Goal: Task Accomplishment & Management: Manage account settings

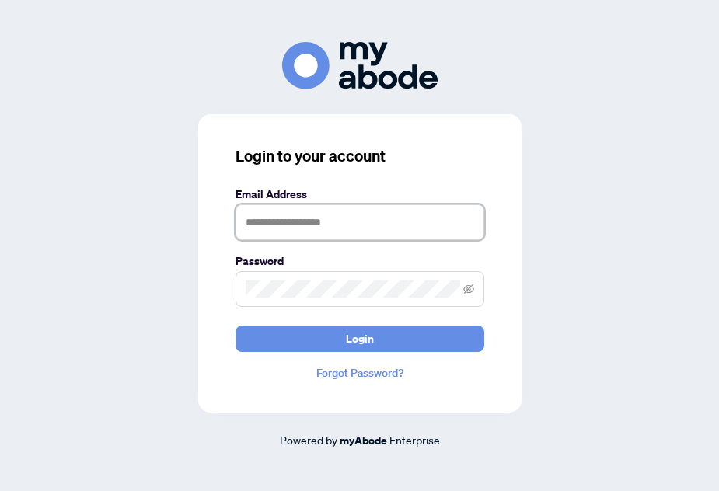
click at [288, 222] on input "text" at bounding box center [360, 222] width 249 height 36
click at [332, 224] on input "text" at bounding box center [360, 222] width 249 height 36
type input "**********"
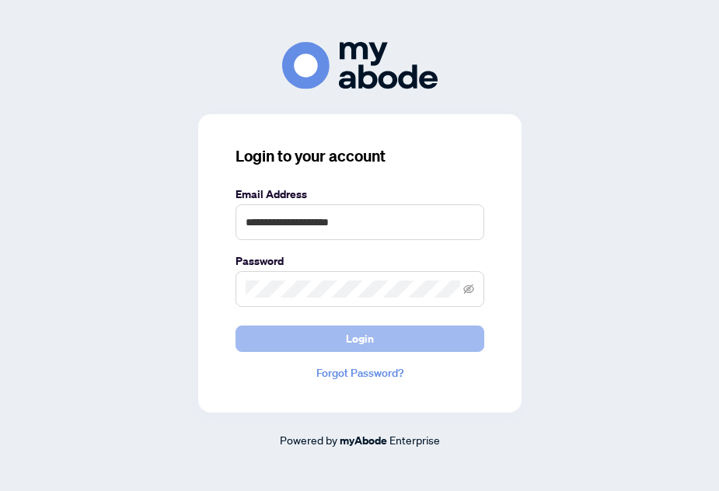
click at [278, 350] on button "Login" at bounding box center [360, 339] width 249 height 26
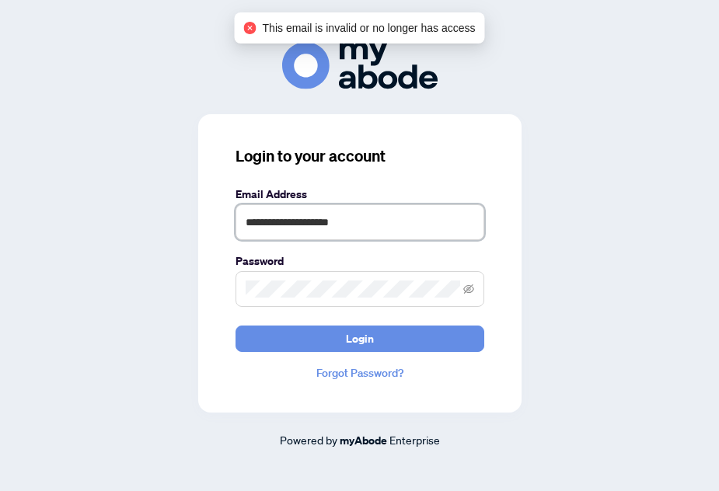
click at [362, 210] on input "**********" at bounding box center [360, 222] width 249 height 36
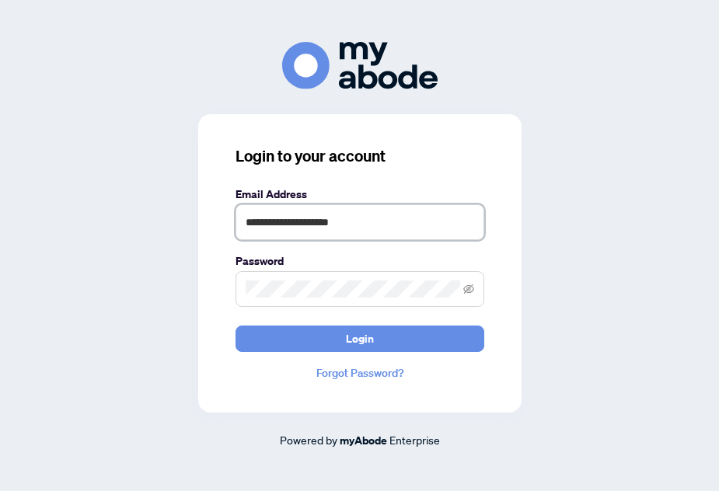
drag, startPoint x: 362, startPoint y: 211, endPoint x: 206, endPoint y: 220, distance: 155.7
click at [206, 220] on div "**********" at bounding box center [359, 263] width 323 height 299
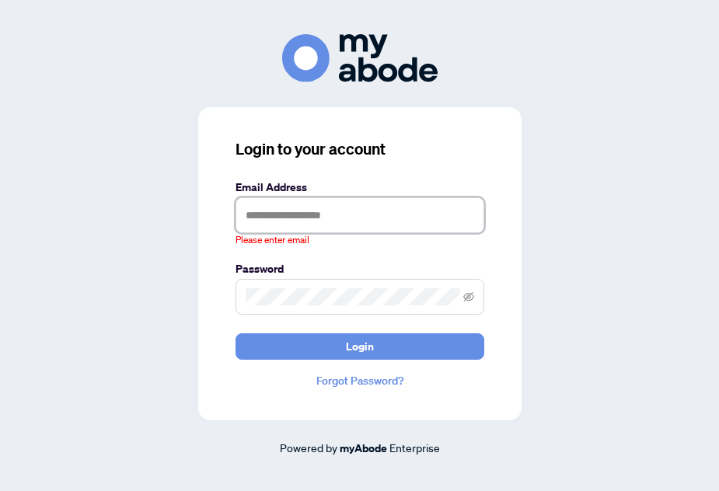
type input "**********"
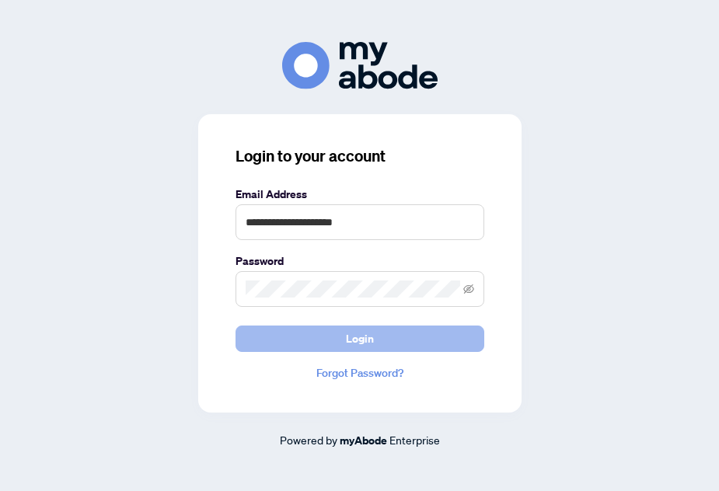
click at [386, 330] on button "Login" at bounding box center [360, 339] width 249 height 26
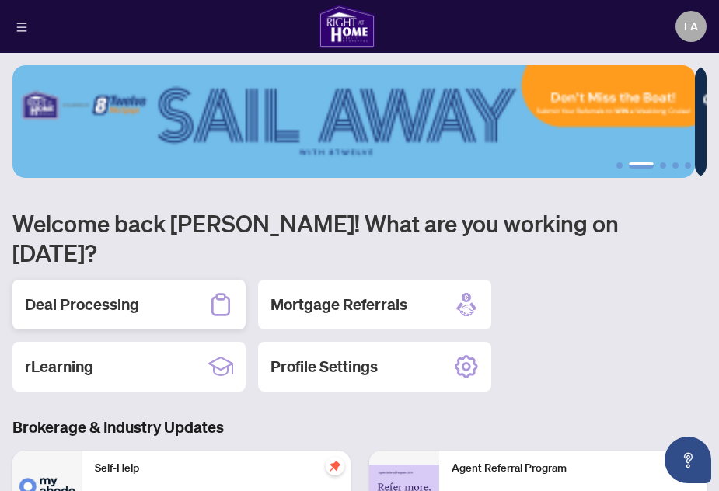
click at [98, 294] on h2 "Deal Processing" at bounding box center [82, 305] width 114 height 22
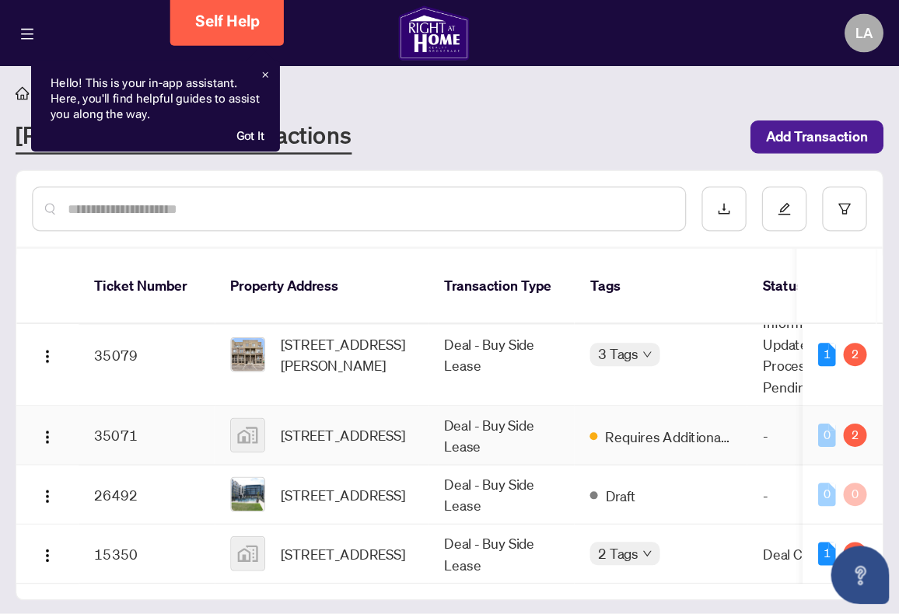
scroll to position [68, 0]
click at [212, 53] on div "Hello! This is your in-app assistant. Here, you'll find helpful guides to assis…" at bounding box center [124, 84] width 199 height 73
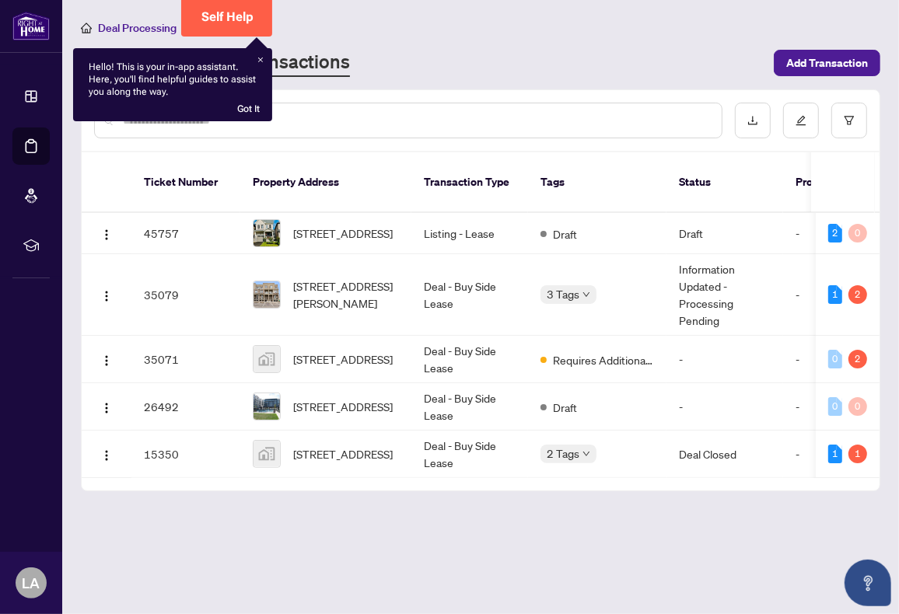
scroll to position [0, 0]
click at [374, 491] on main "Deal Processing [PERSON_NAME] - Transactions Add Transaction Ticket Number Prop…" at bounding box center [480, 307] width 837 height 614
click at [352, 446] on span "[STREET_ADDRESS]" at bounding box center [343, 454] width 100 height 17
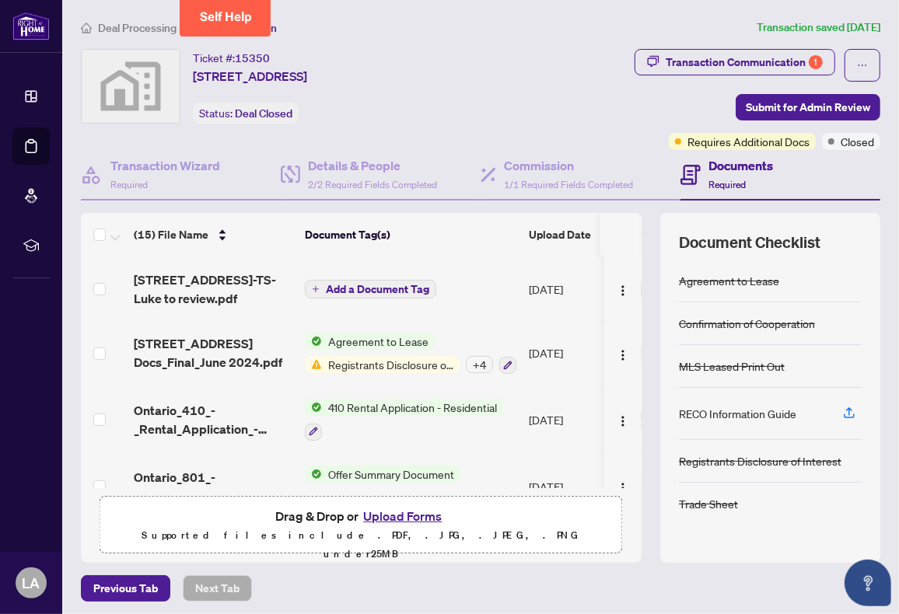
scroll to position [406, 0]
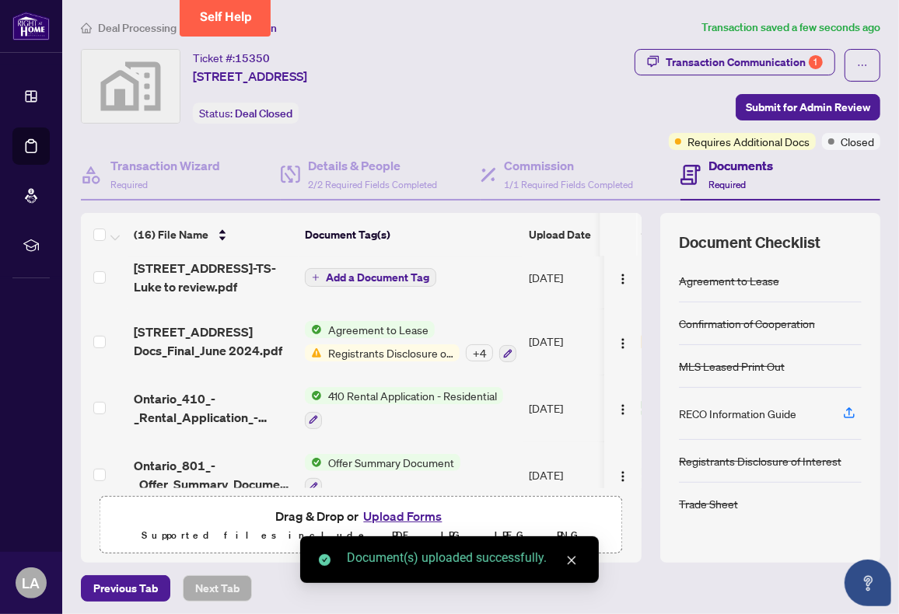
click at [574, 491] on icon "close" at bounding box center [571, 560] width 11 height 11
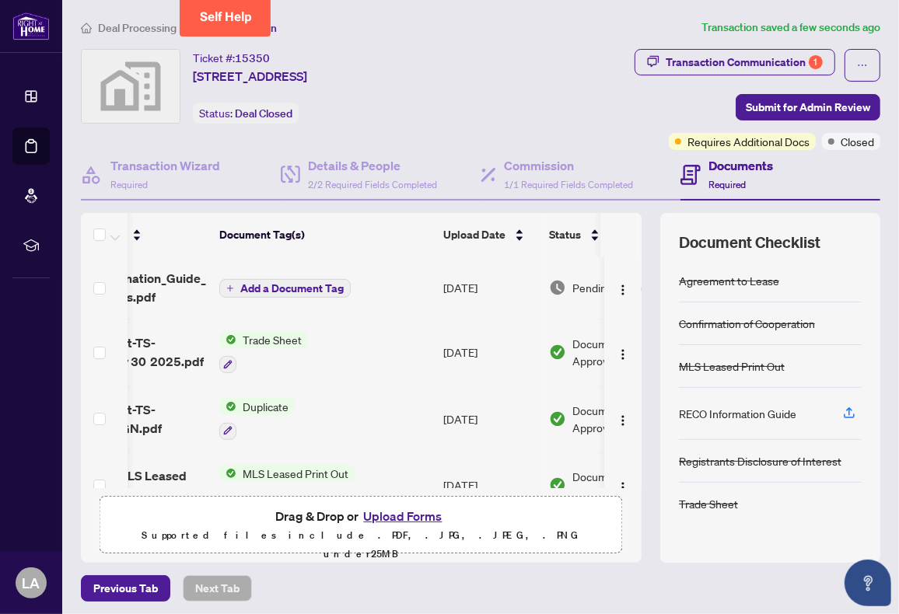
scroll to position [0, 0]
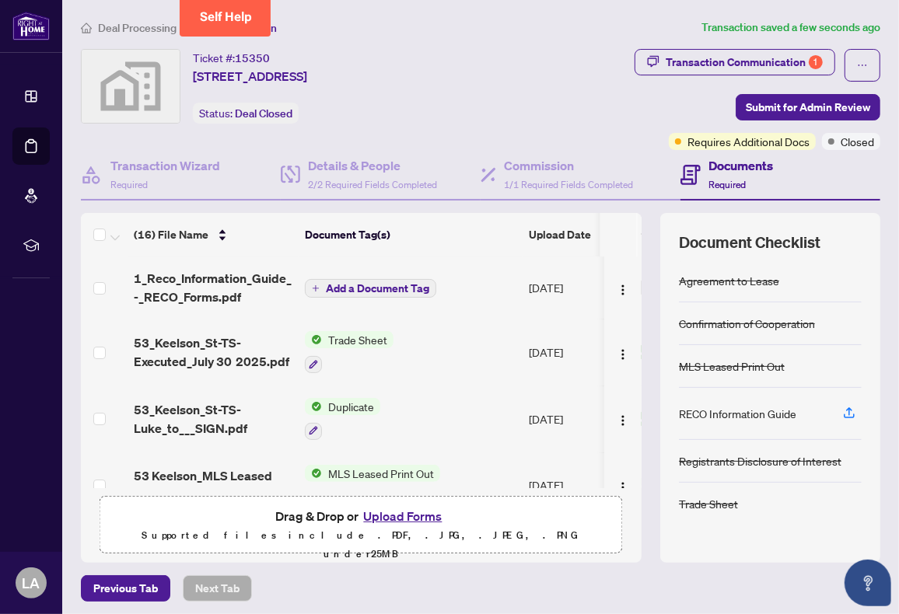
click at [364, 286] on span "Add a Document Tag" at bounding box center [377, 288] width 103 height 11
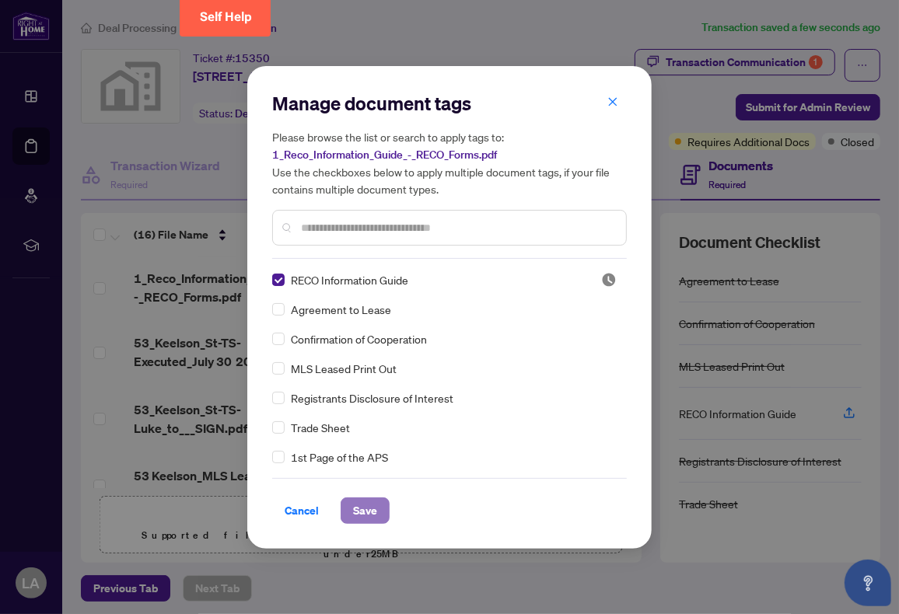
click at [373, 491] on span "Save" at bounding box center [365, 510] width 24 height 25
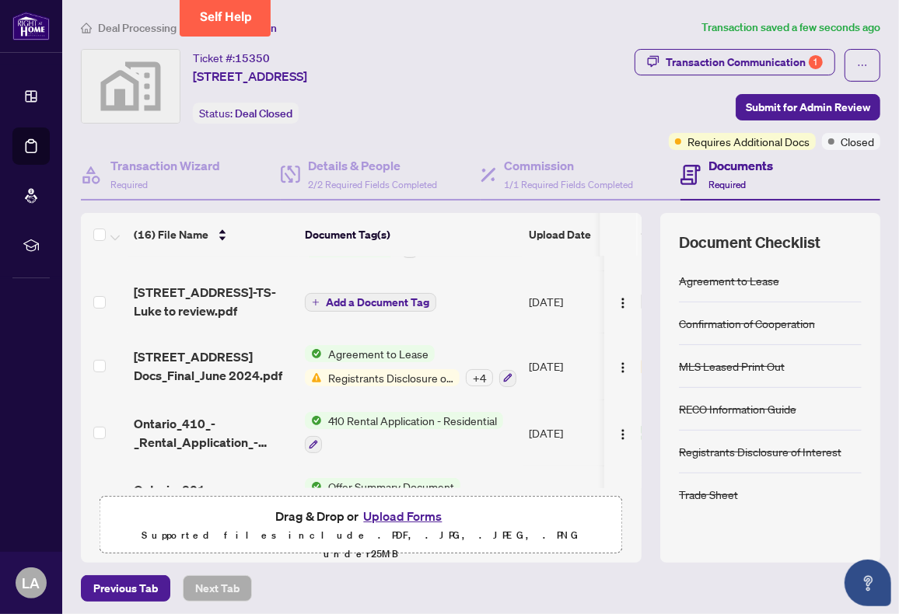
click at [313, 299] on icon "plus" at bounding box center [316, 303] width 8 height 8
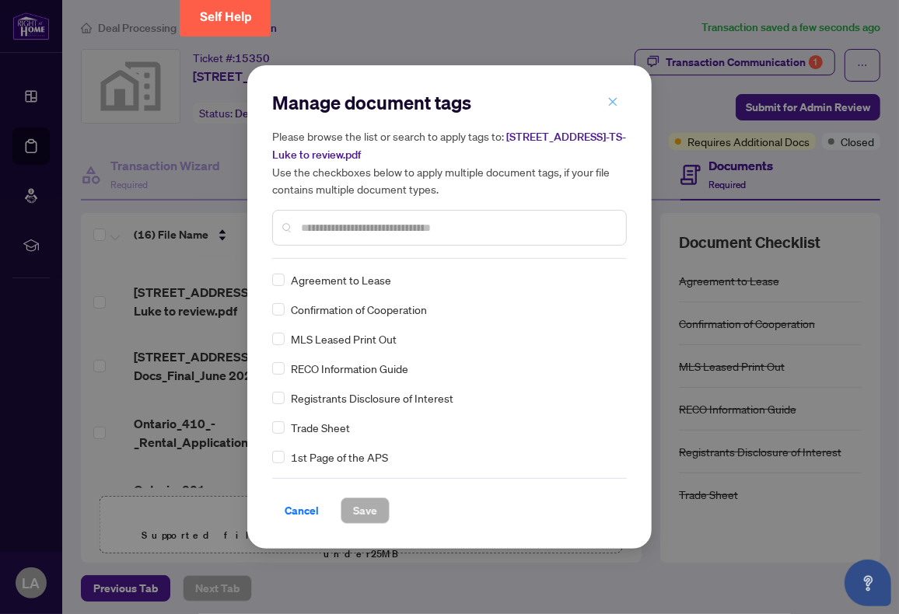
click at [616, 102] on icon "close" at bounding box center [612, 101] width 11 height 11
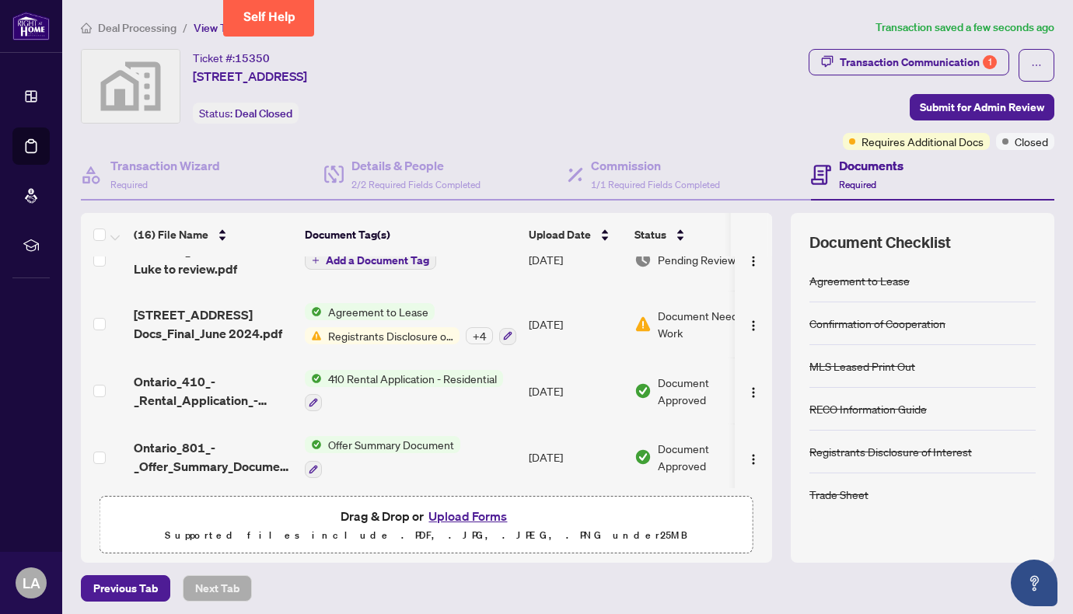
click at [374, 327] on span "Registrants Disclosure of Interest" at bounding box center [391, 335] width 138 height 17
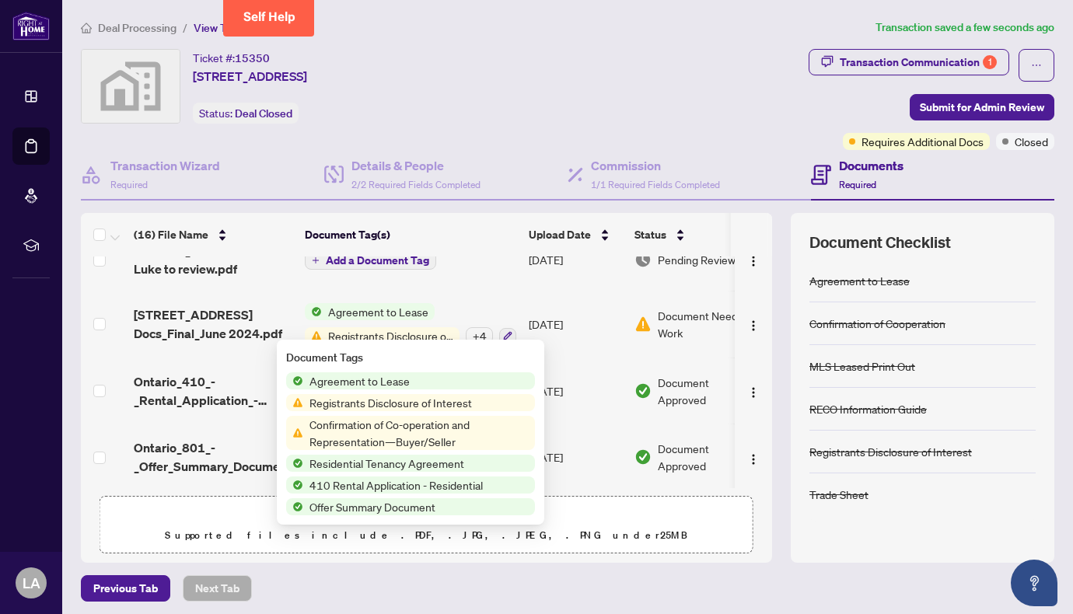
click at [513, 117] on div "Ticket #: [STREET_ADDRESS] Status: Deal Closed" at bounding box center [442, 86] width 722 height 75
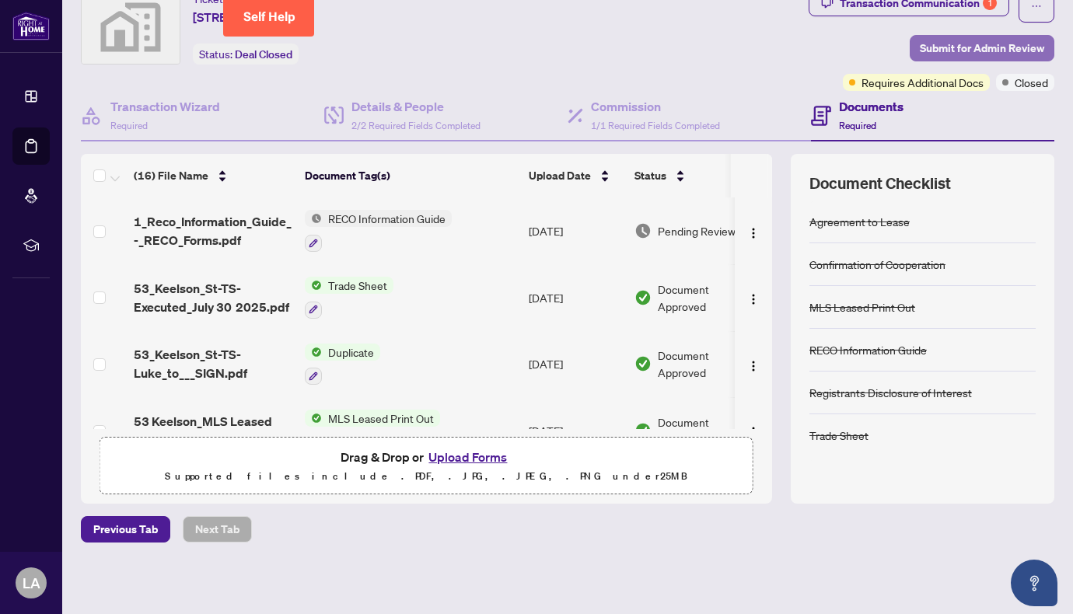
click at [718, 44] on span "Submit for Admin Review" at bounding box center [982, 48] width 124 height 25
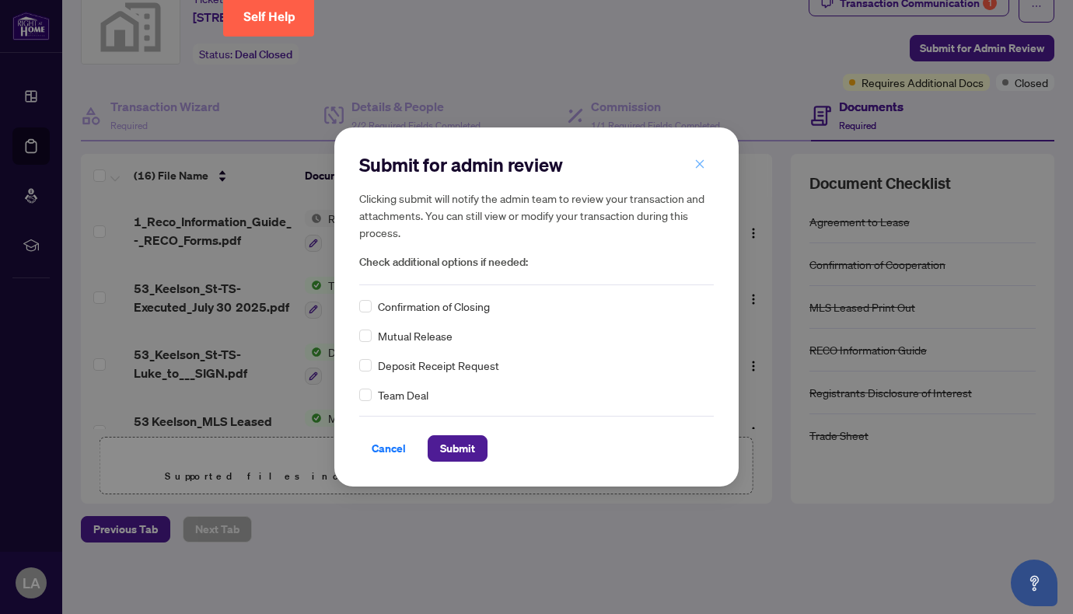
click at [704, 163] on icon "close" at bounding box center [699, 164] width 11 height 11
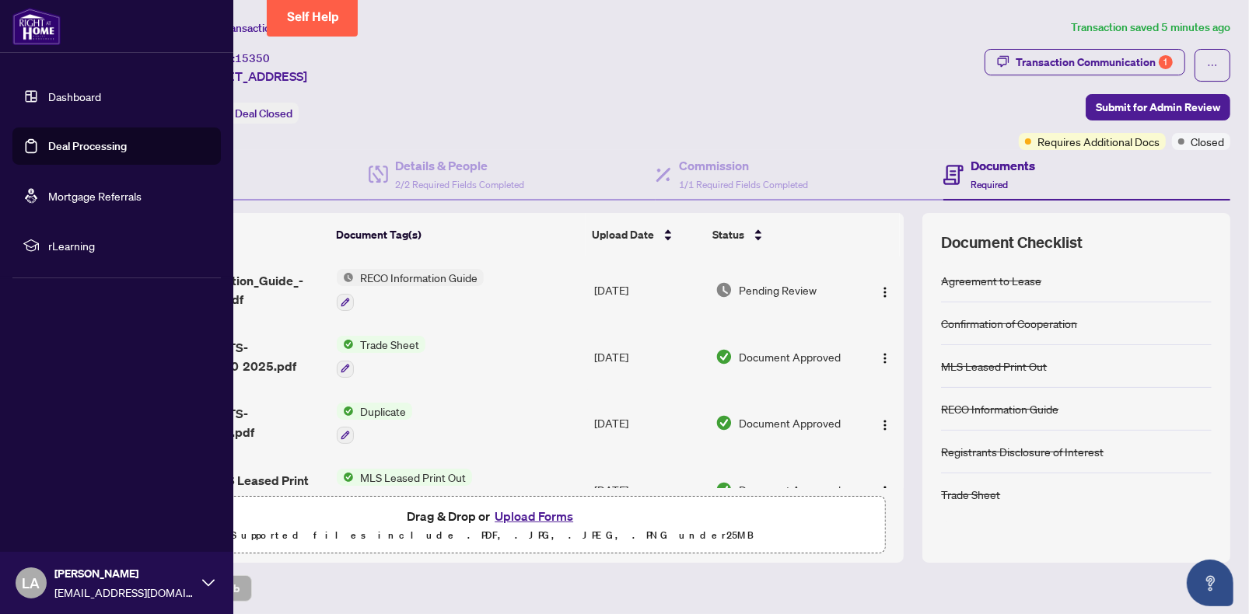
click at [75, 142] on link "Deal Processing" at bounding box center [87, 146] width 79 height 14
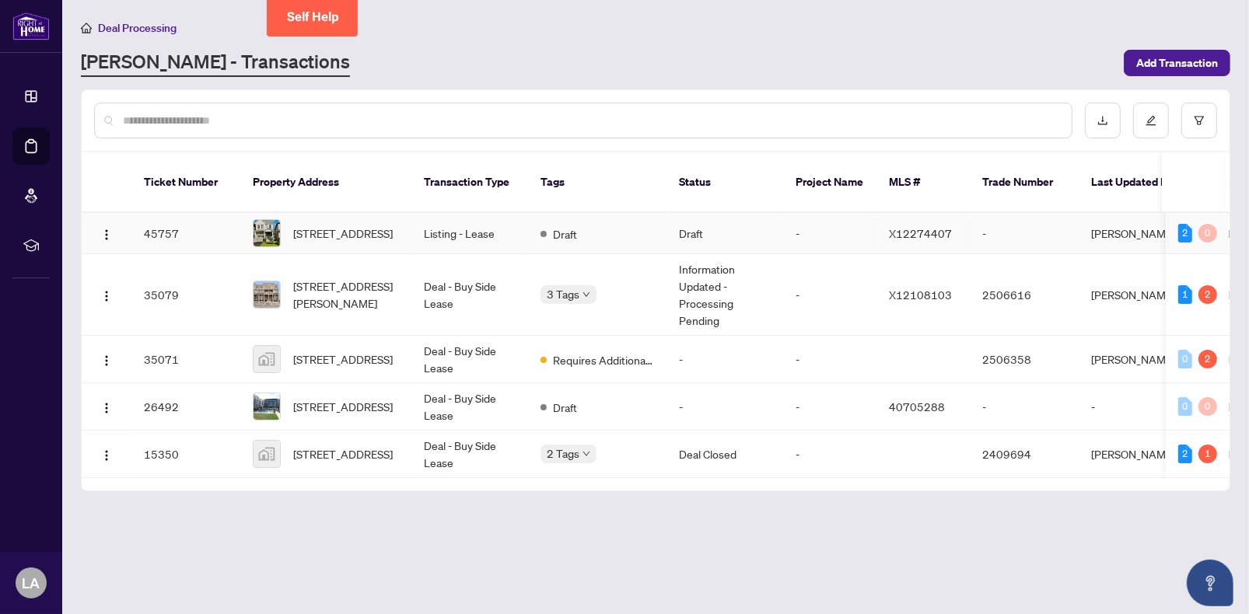
click at [352, 225] on span "[STREET_ADDRESS]" at bounding box center [343, 233] width 100 height 17
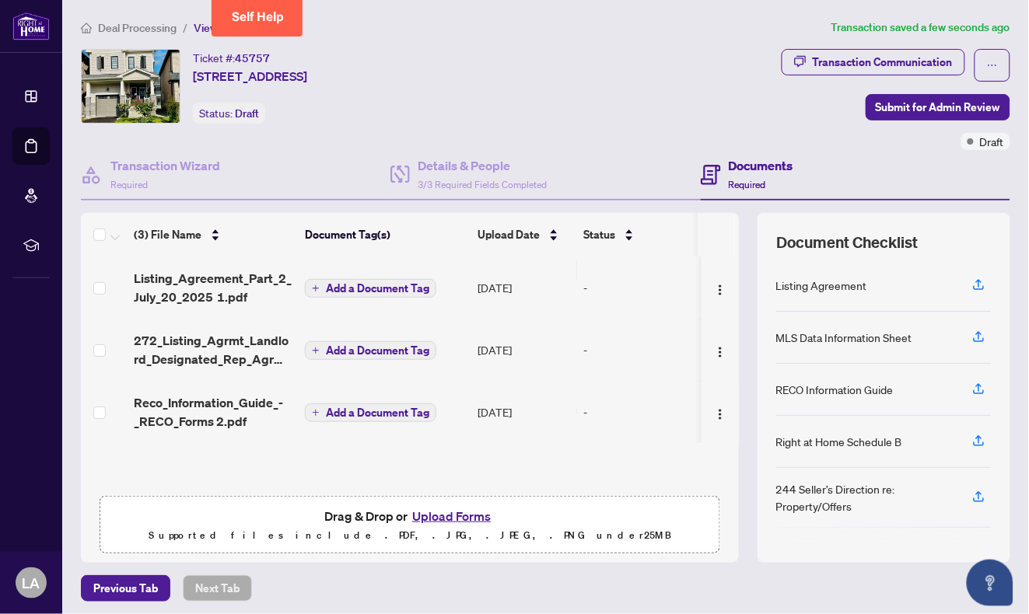
click at [393, 411] on span "Add a Document Tag" at bounding box center [377, 412] width 103 height 11
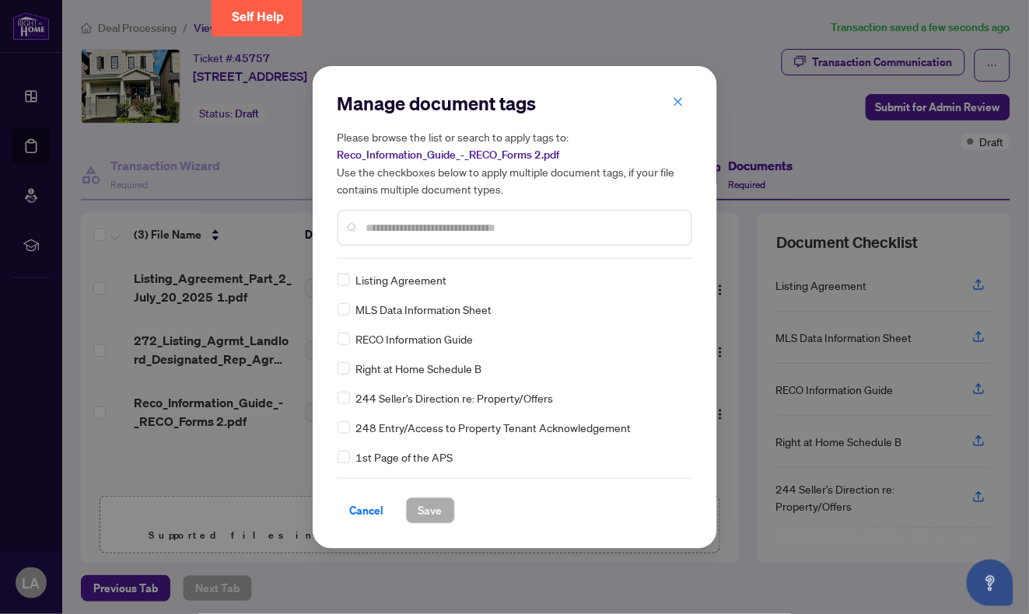
click at [407, 346] on span "RECO Information Guide" at bounding box center [414, 338] width 117 height 17
click at [434, 491] on span "Save" at bounding box center [430, 510] width 24 height 25
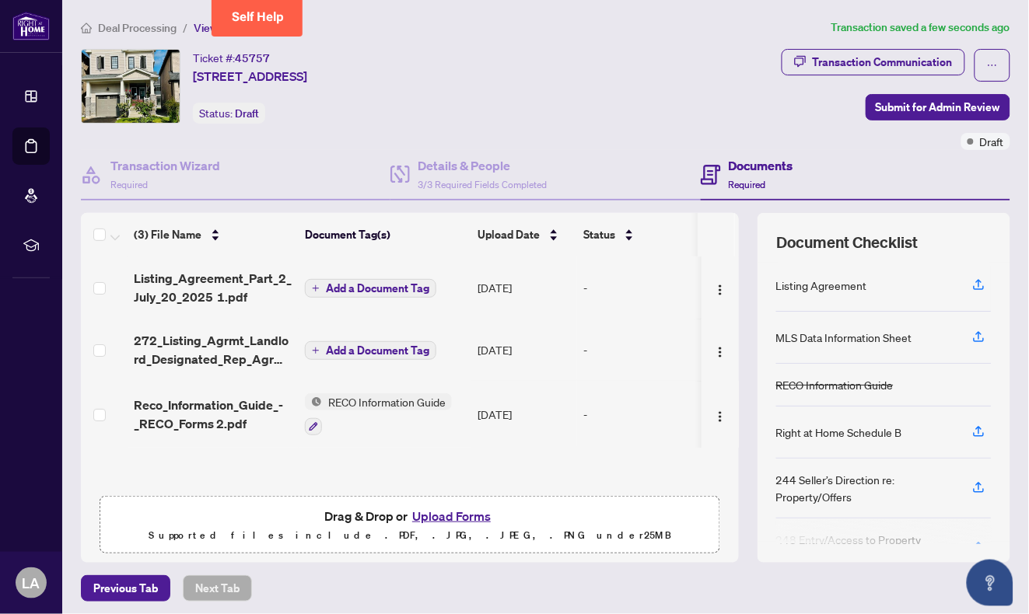
click at [369, 350] on span "Add a Document Tag" at bounding box center [377, 350] width 103 height 11
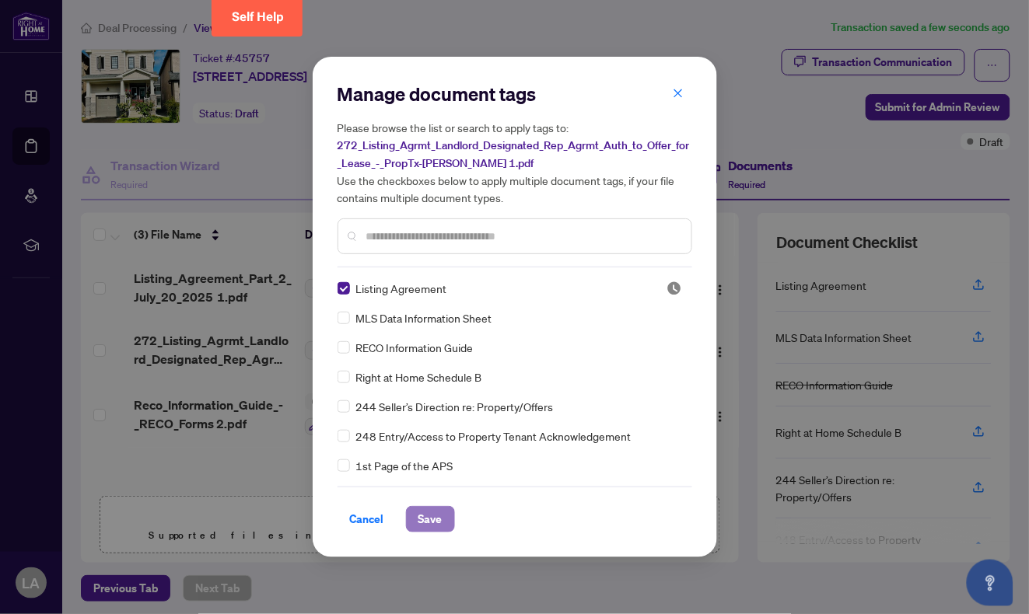
click at [428, 491] on span "Save" at bounding box center [430, 519] width 24 height 25
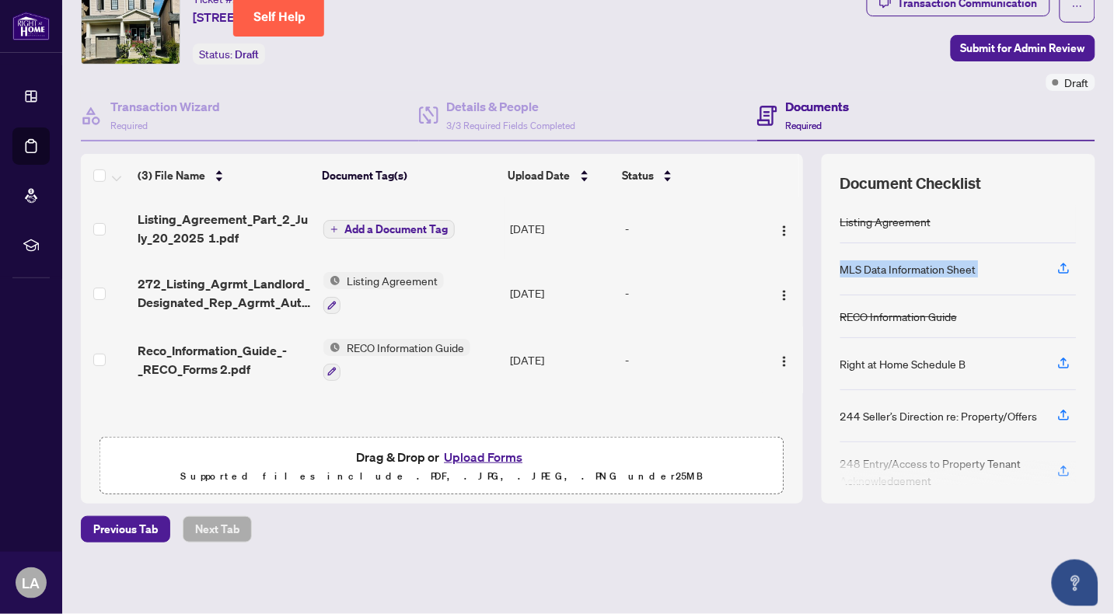
drag, startPoint x: 826, startPoint y: 270, endPoint x: 1001, endPoint y: 268, distance: 174.9
click at [718, 268] on div "MLS Data Information Sheet" at bounding box center [958, 269] width 236 height 52
copy div "MLS Data Information Sheet"
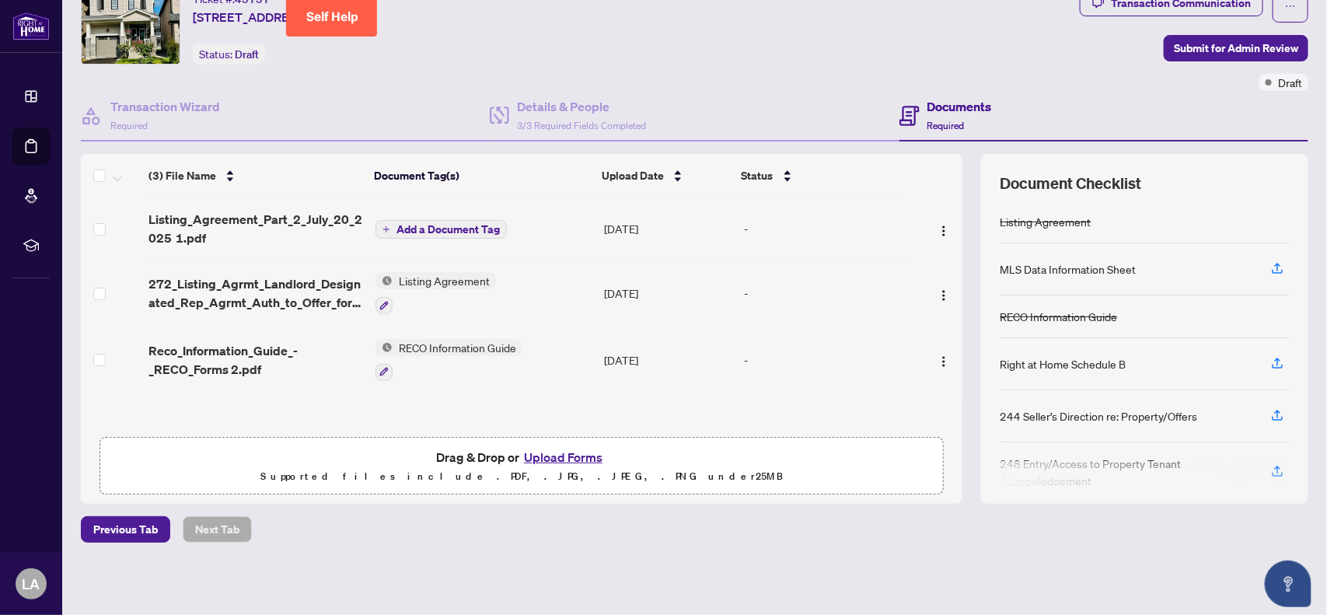
scroll to position [58, 0]
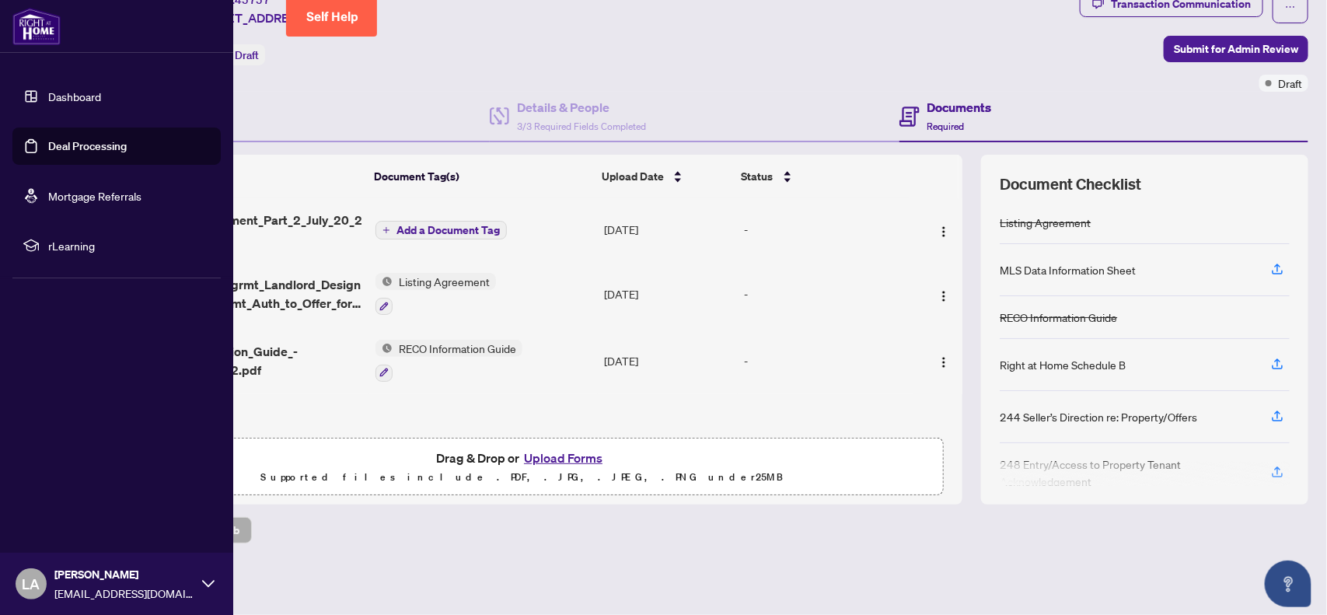
click at [56, 92] on link "Dashboard" at bounding box center [74, 96] width 53 height 14
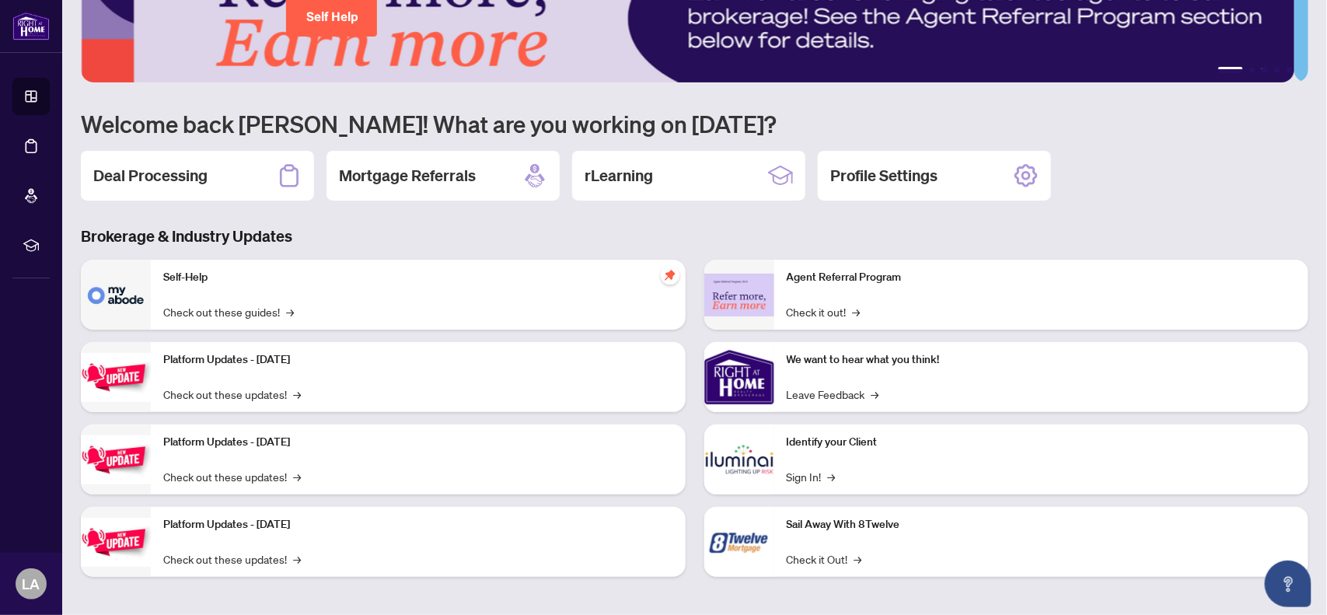
scroll to position [71, 0]
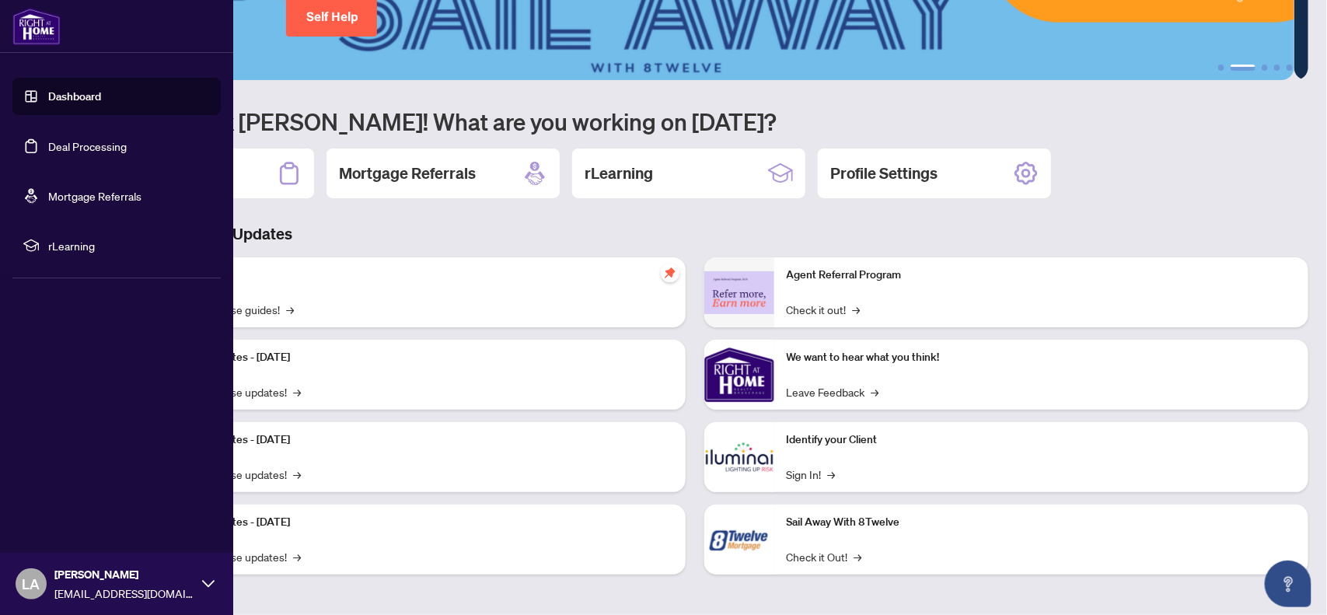
click at [212, 491] on div "LA [PERSON_NAME] [PERSON_NAME][EMAIL_ADDRESS][PERSON_NAME][DOMAIN_NAME]" at bounding box center [116, 584] width 233 height 62
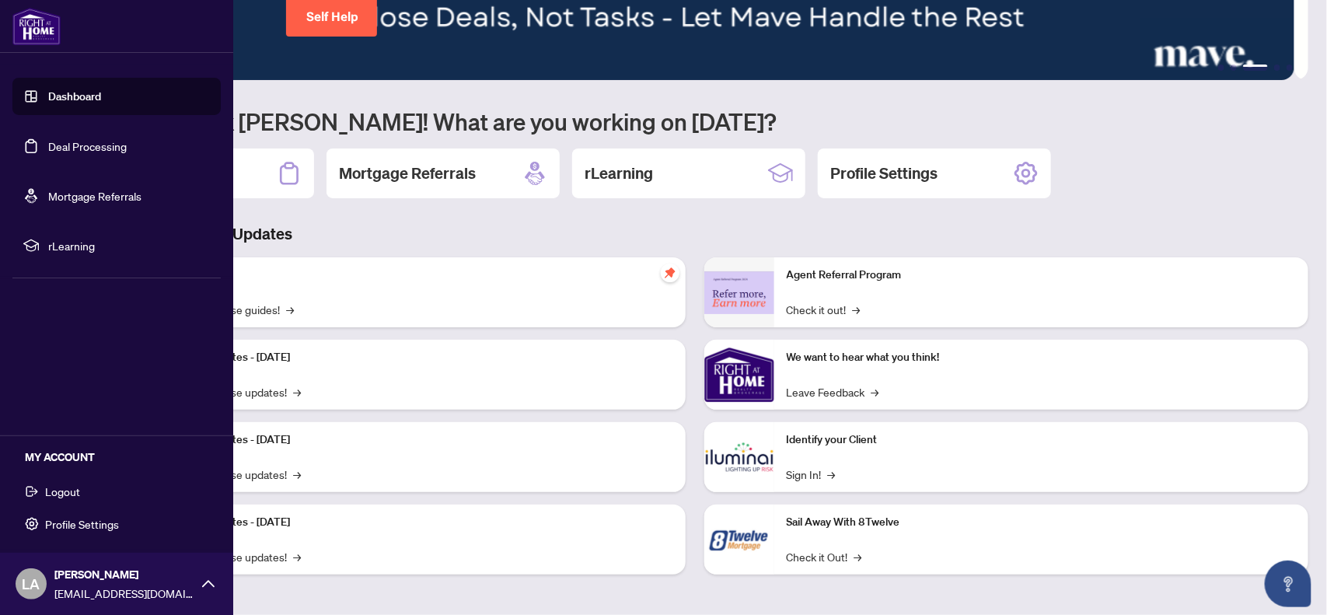
click at [106, 140] on link "Deal Processing" at bounding box center [87, 146] width 79 height 14
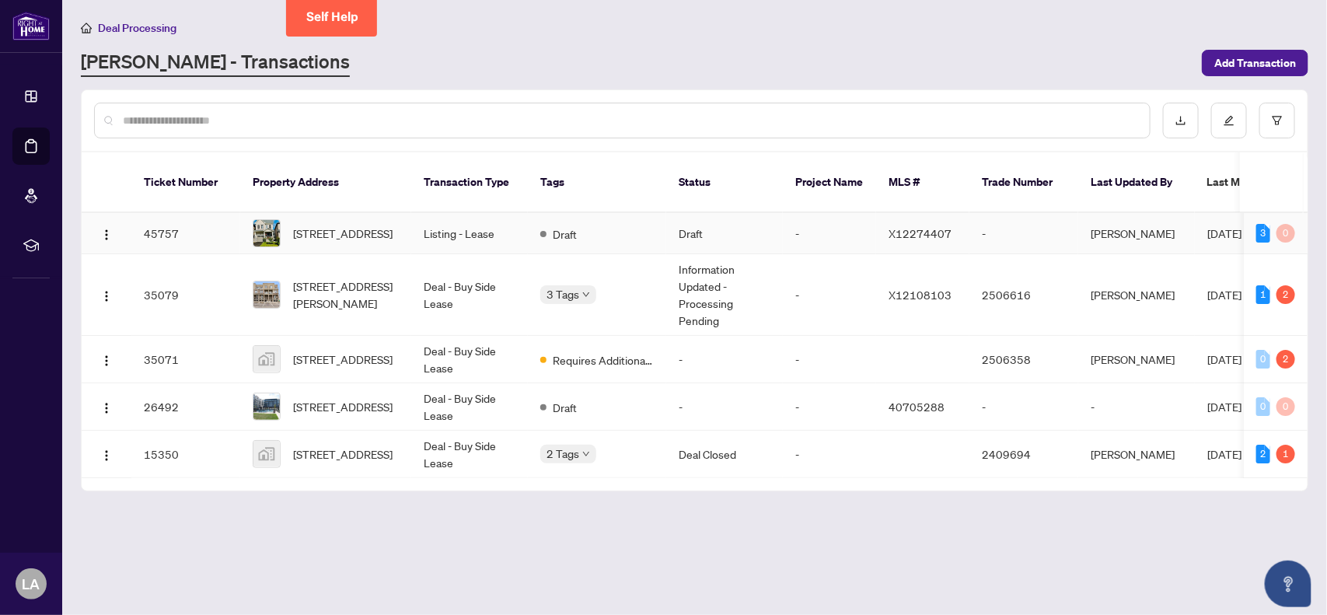
click at [261, 220] on img at bounding box center [266, 233] width 26 height 26
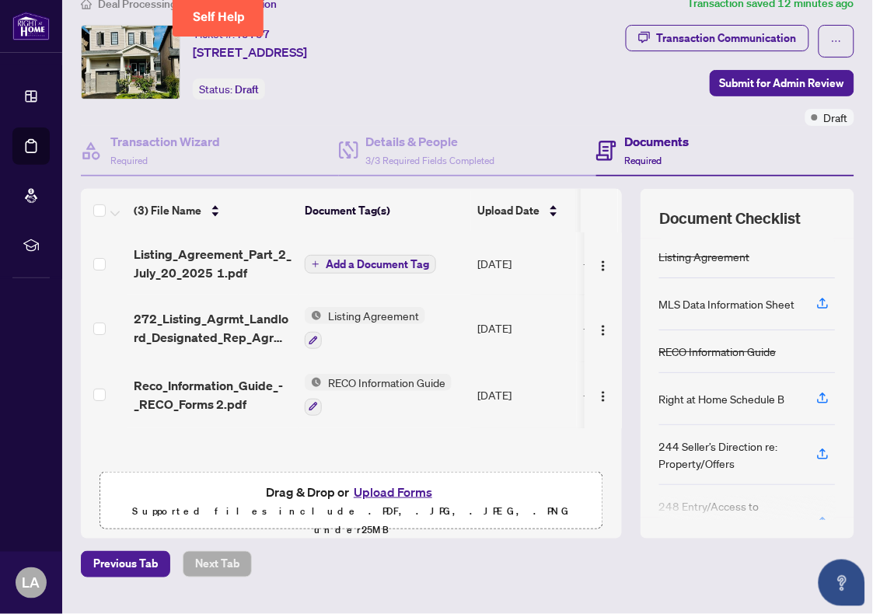
scroll to position [24, 0]
click at [327, 259] on span "Add a Document Tag" at bounding box center [377, 264] width 103 height 11
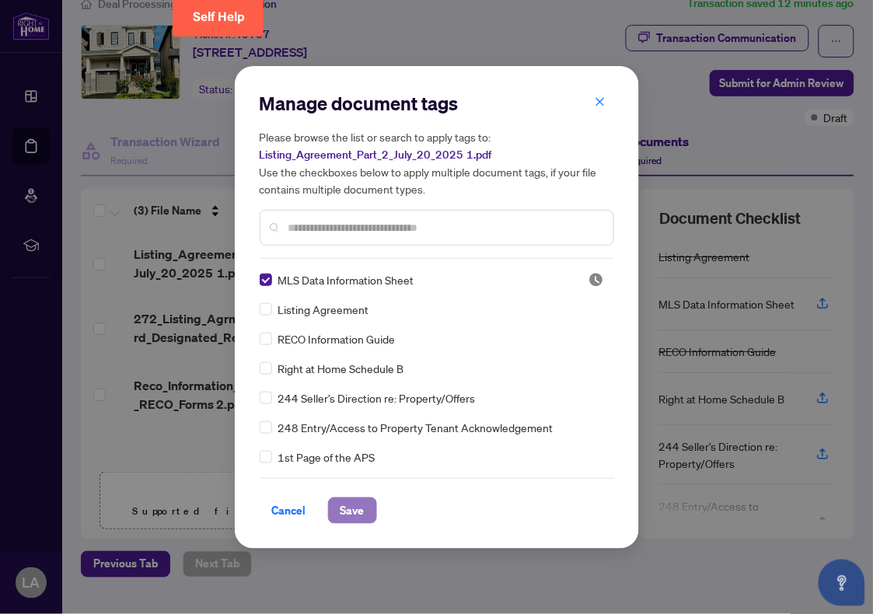
click at [358, 491] on span "Save" at bounding box center [353, 510] width 24 height 25
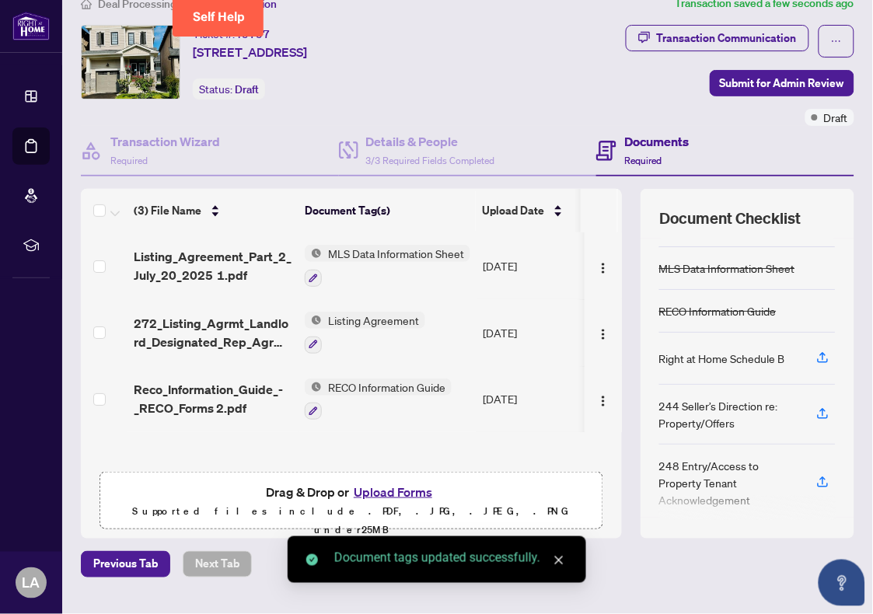
scroll to position [39, 0]
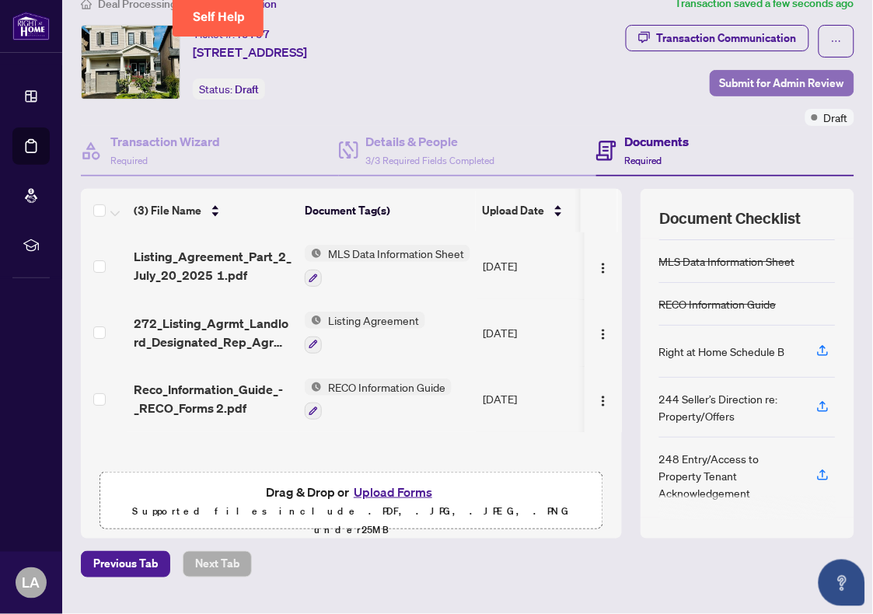
click at [718, 79] on span "Submit for Admin Review" at bounding box center [782, 83] width 124 height 25
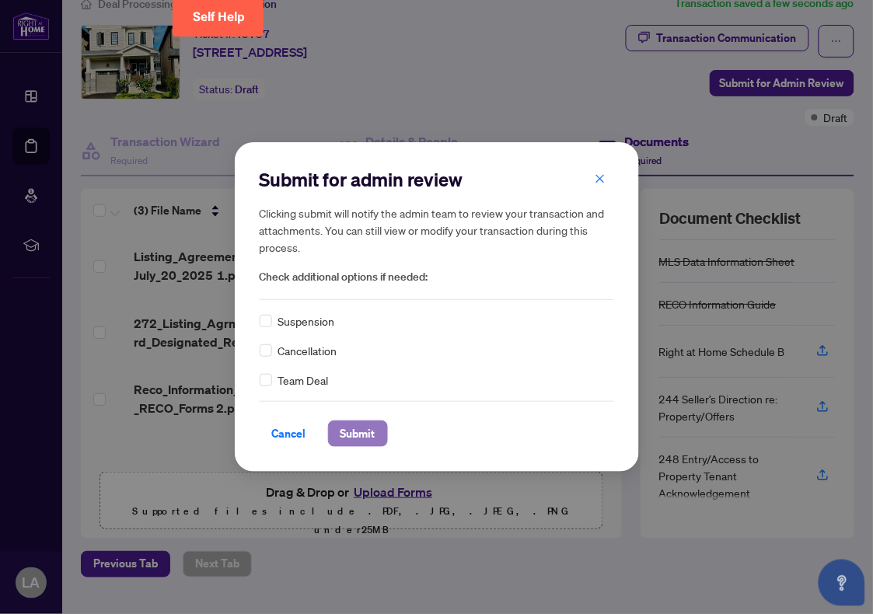
click at [355, 432] on span "Submit" at bounding box center [358, 433] width 35 height 25
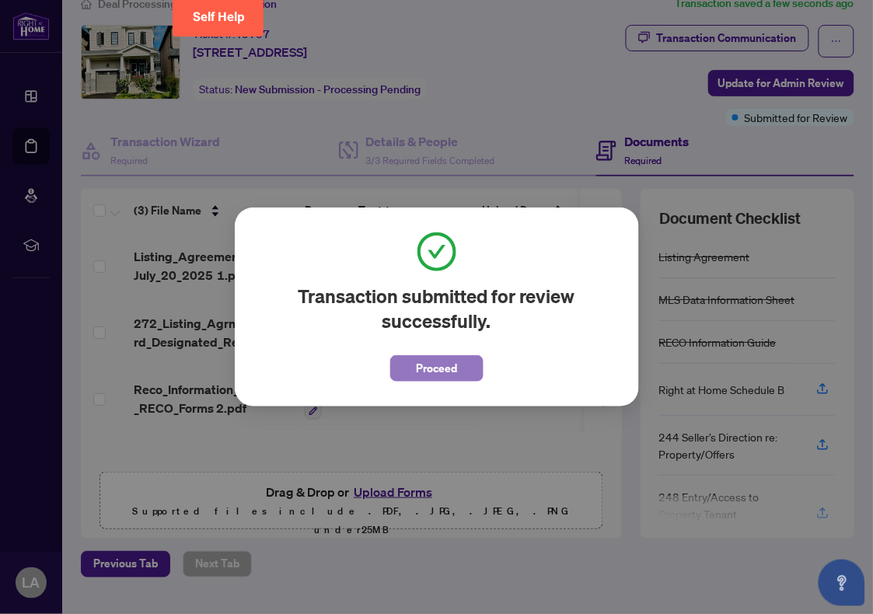
click at [452, 371] on span "Proceed" at bounding box center [436, 368] width 41 height 25
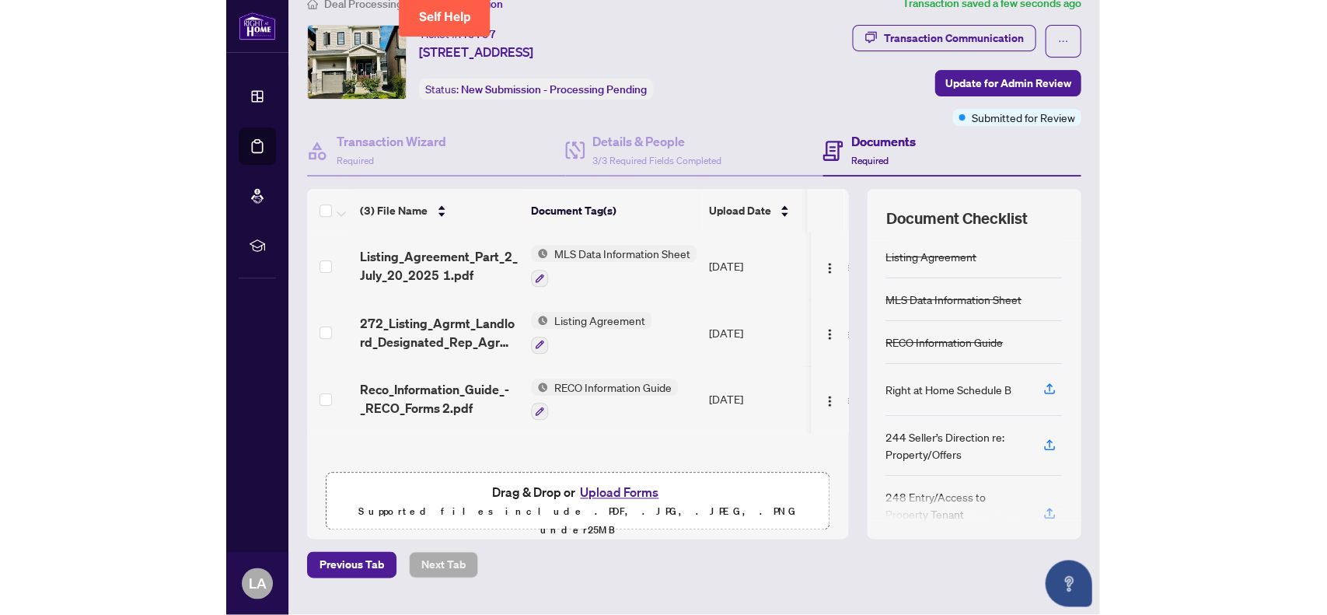
scroll to position [0, 0]
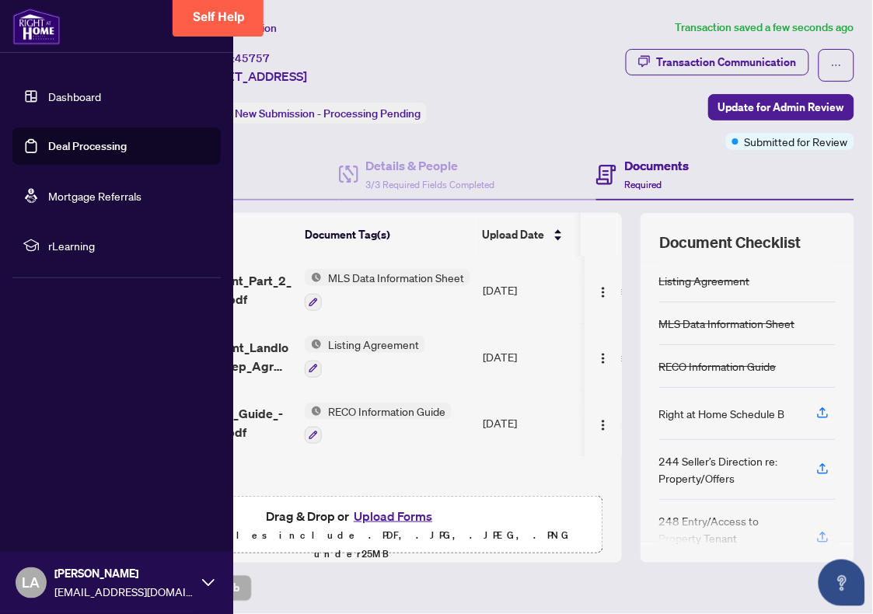
click at [72, 98] on link "Dashboard" at bounding box center [74, 96] width 53 height 14
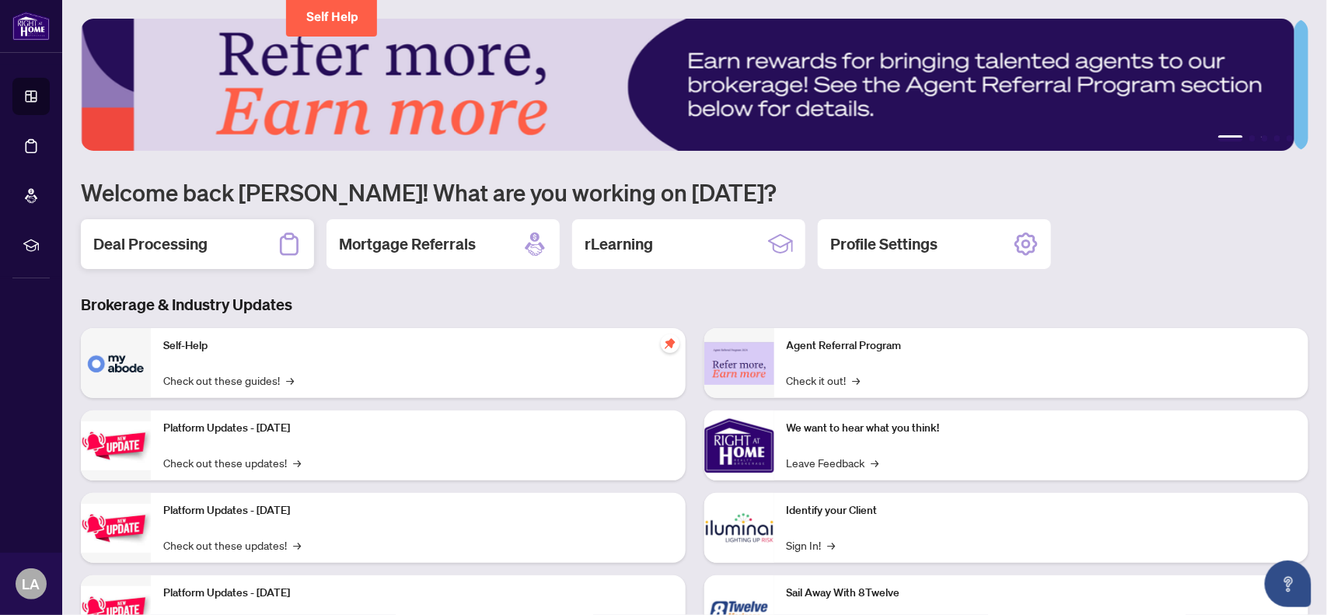
click at [177, 242] on h2 "Deal Processing" at bounding box center [150, 244] width 114 height 22
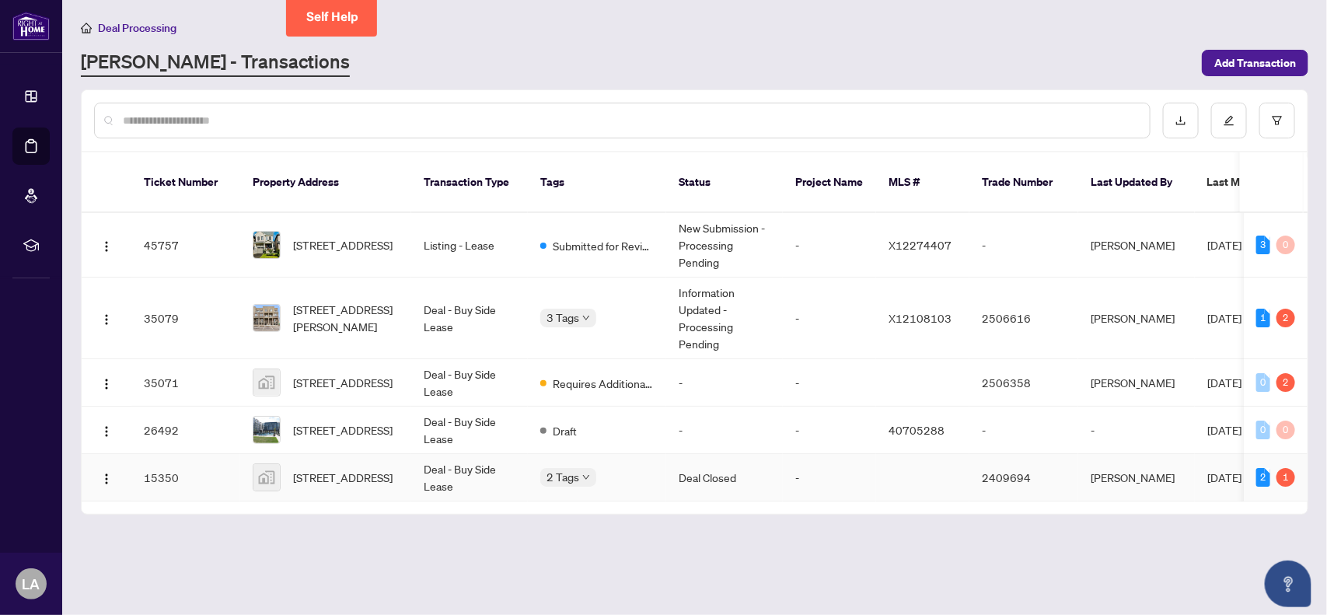
click at [390, 469] on span "[STREET_ADDRESS]" at bounding box center [343, 477] width 100 height 17
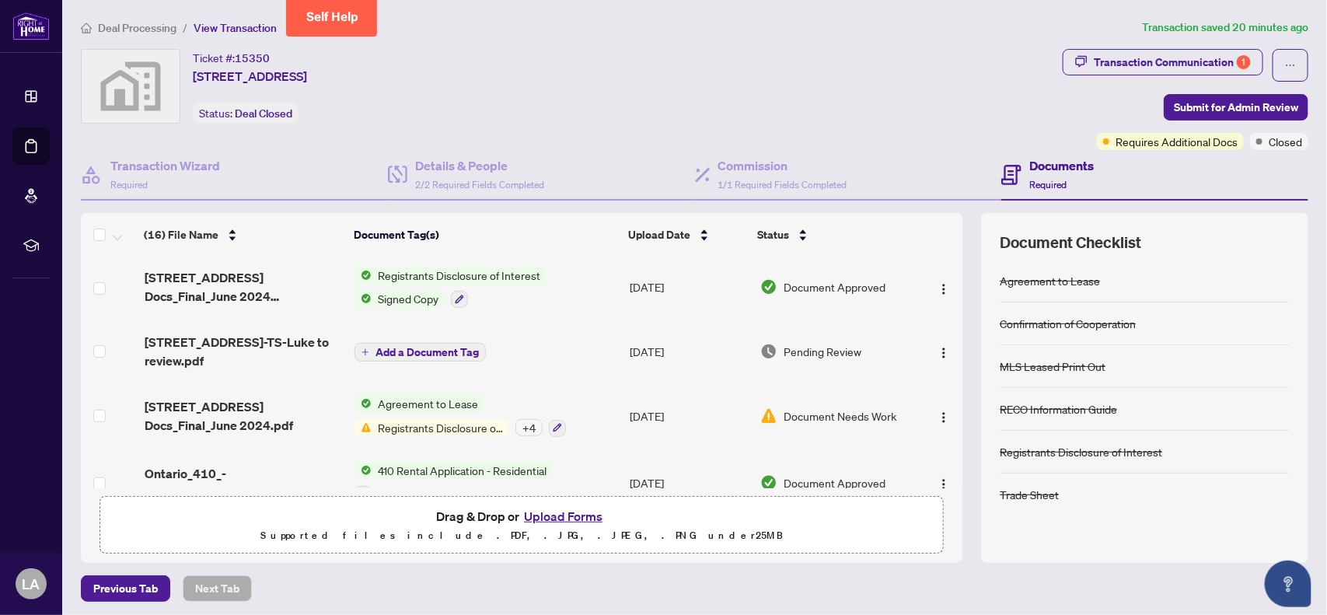
scroll to position [435, 0]
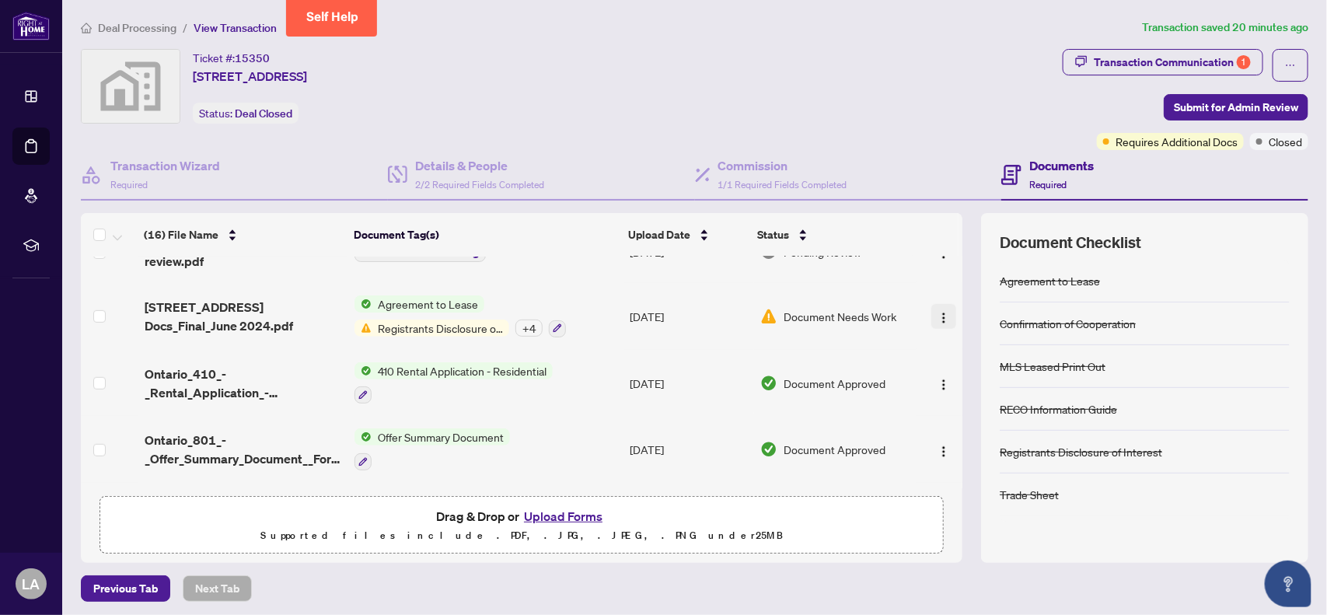
click at [718, 312] on img "button" at bounding box center [944, 318] width 12 height 12
click at [718, 72] on div "Ticket #: [STREET_ADDRESS] Status: Deal Closed" at bounding box center [569, 86] width 976 height 75
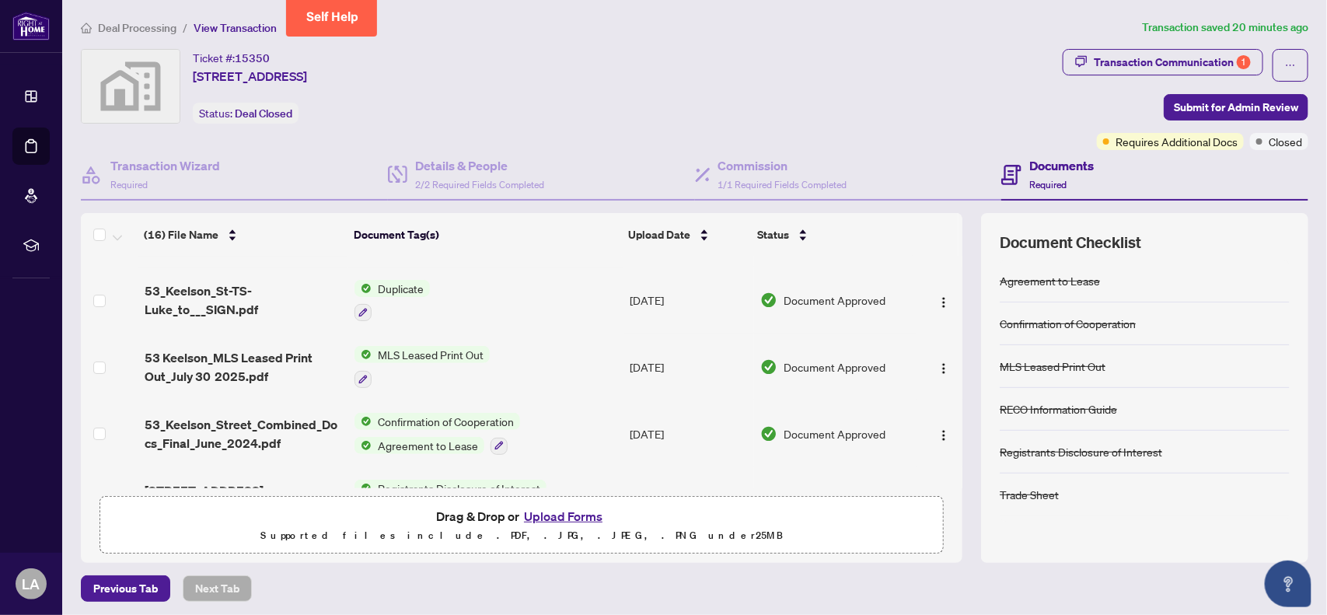
scroll to position [0, 0]
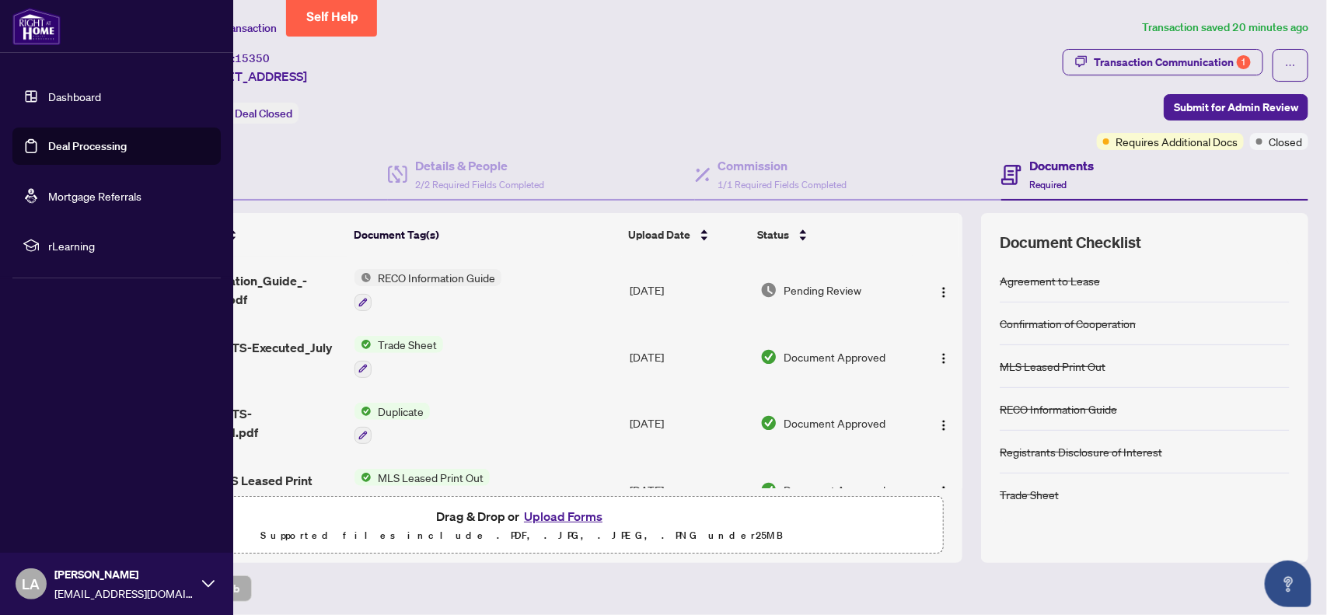
click at [53, 152] on link "Deal Processing" at bounding box center [87, 146] width 79 height 14
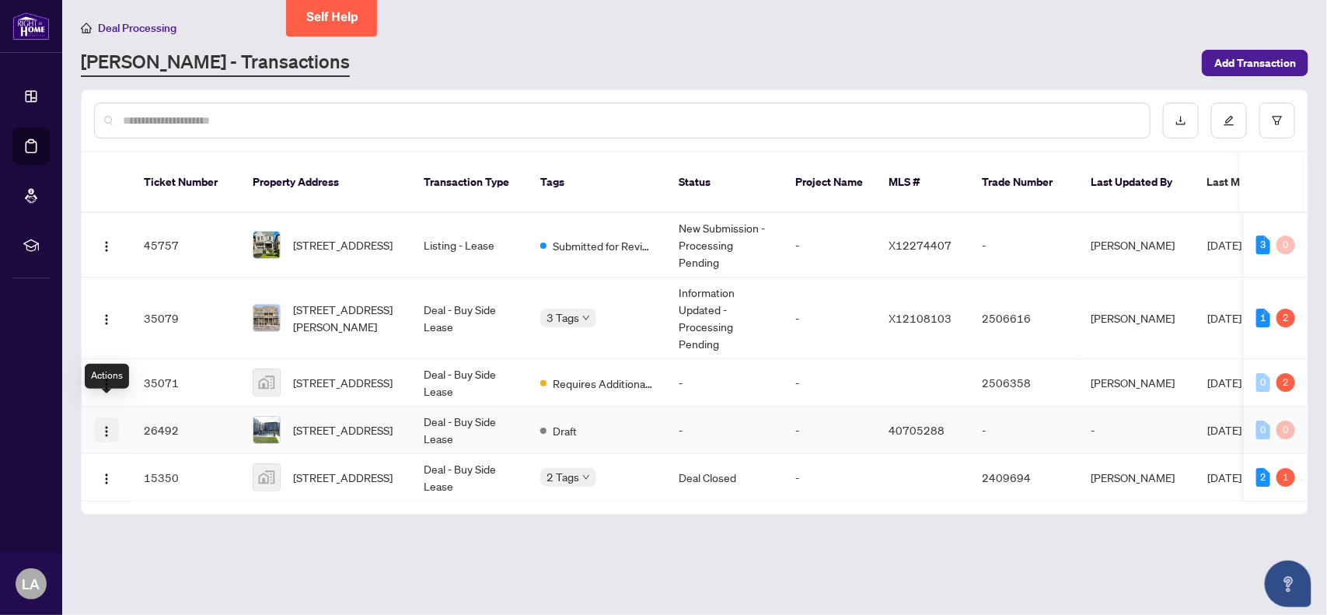
click at [105, 425] on img "button" at bounding box center [106, 431] width 12 height 12
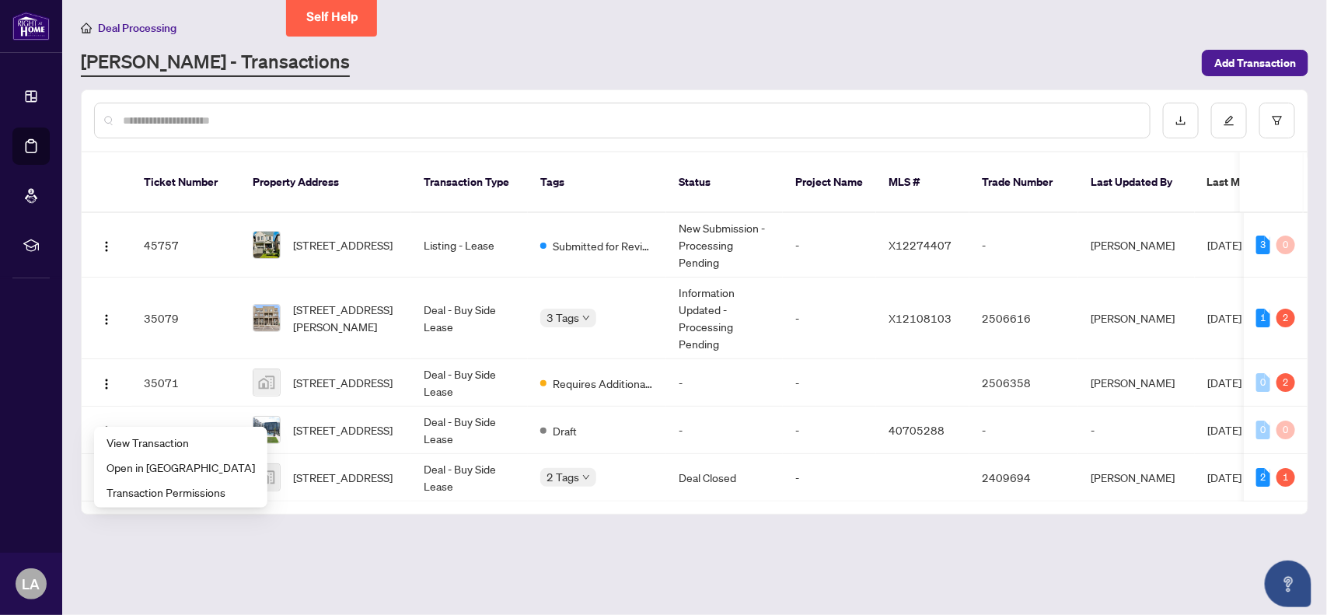
click at [350, 491] on main "Deal Processing [PERSON_NAME] - Transactions Add Transaction Ticket Number Prop…" at bounding box center [694, 307] width 1265 height 615
click at [439, 362] on td "Deal - Buy Side Lease" at bounding box center [469, 382] width 117 height 47
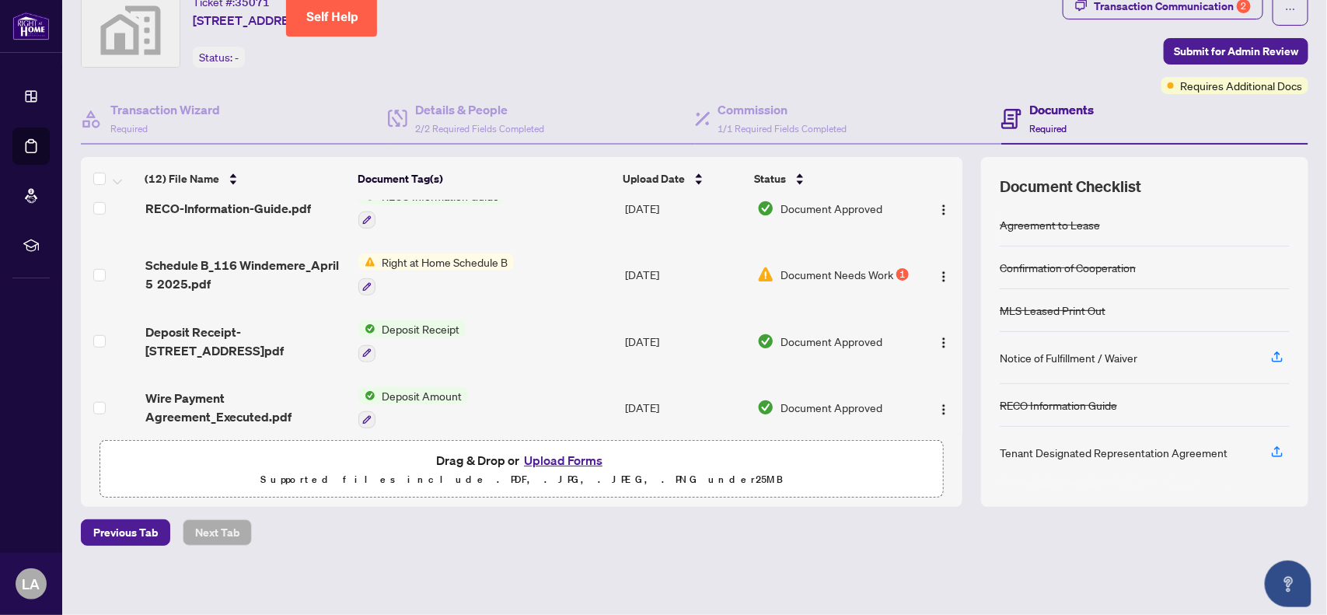
scroll to position [58, 0]
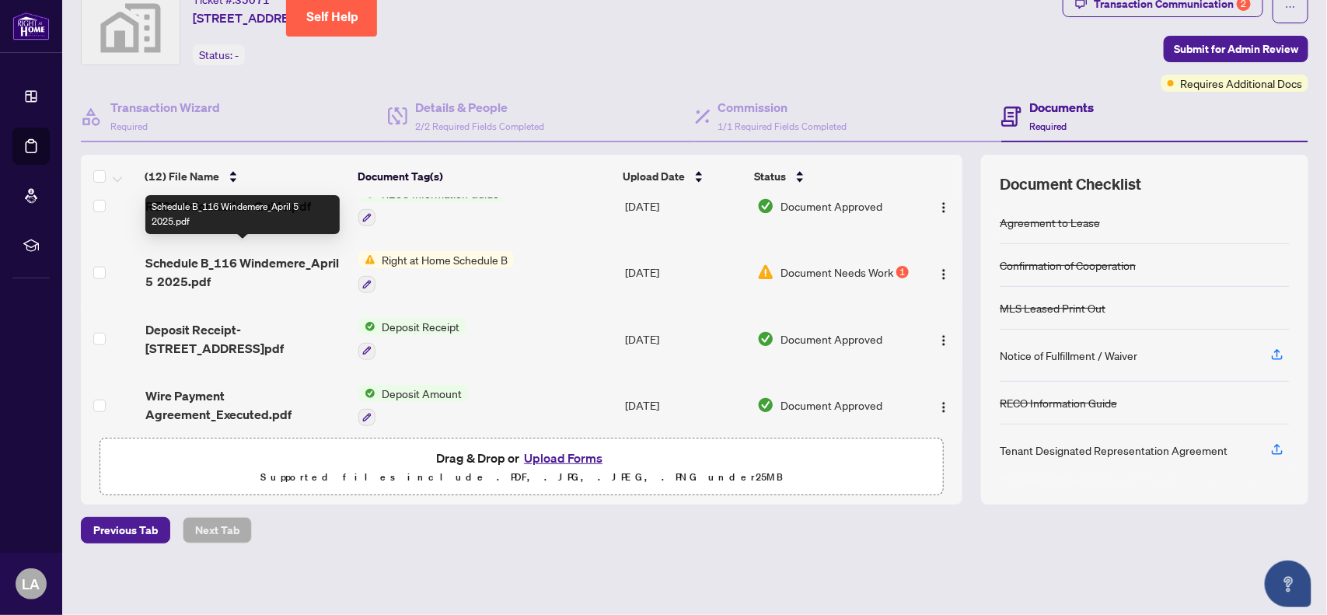
click at [208, 253] on span "Schedule B_116 Windemere_April 5 2025.pdf" at bounding box center [245, 271] width 201 height 37
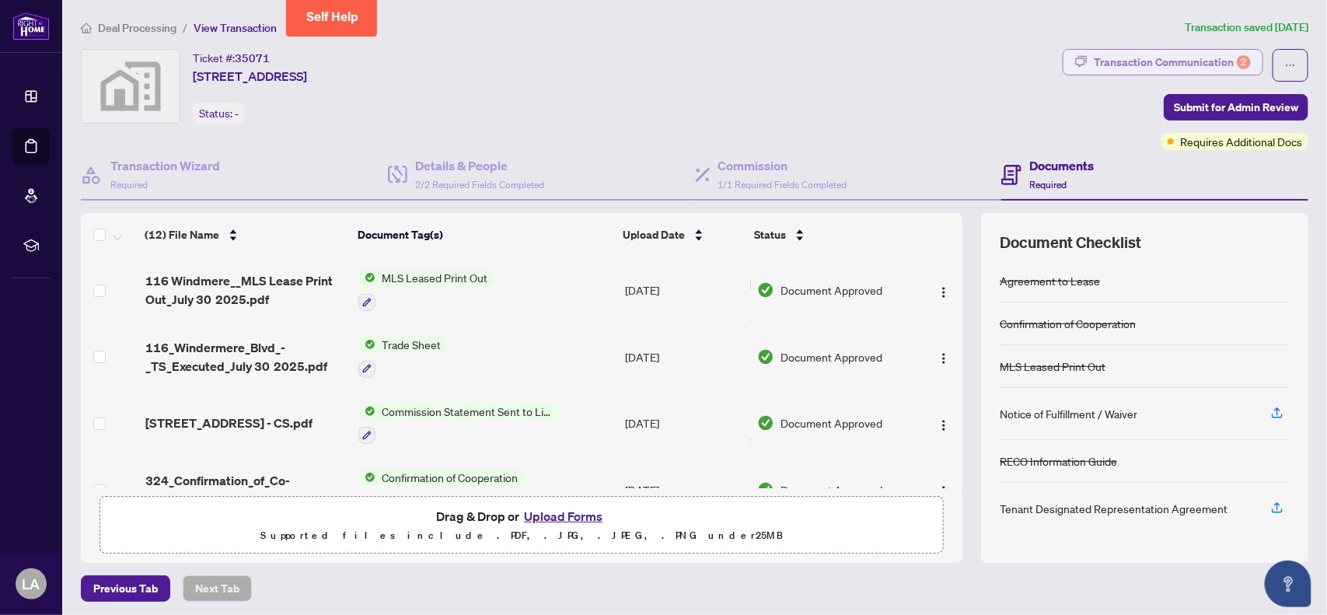
click at [718, 61] on div "Transaction Communication 2" at bounding box center [1172, 62] width 157 height 25
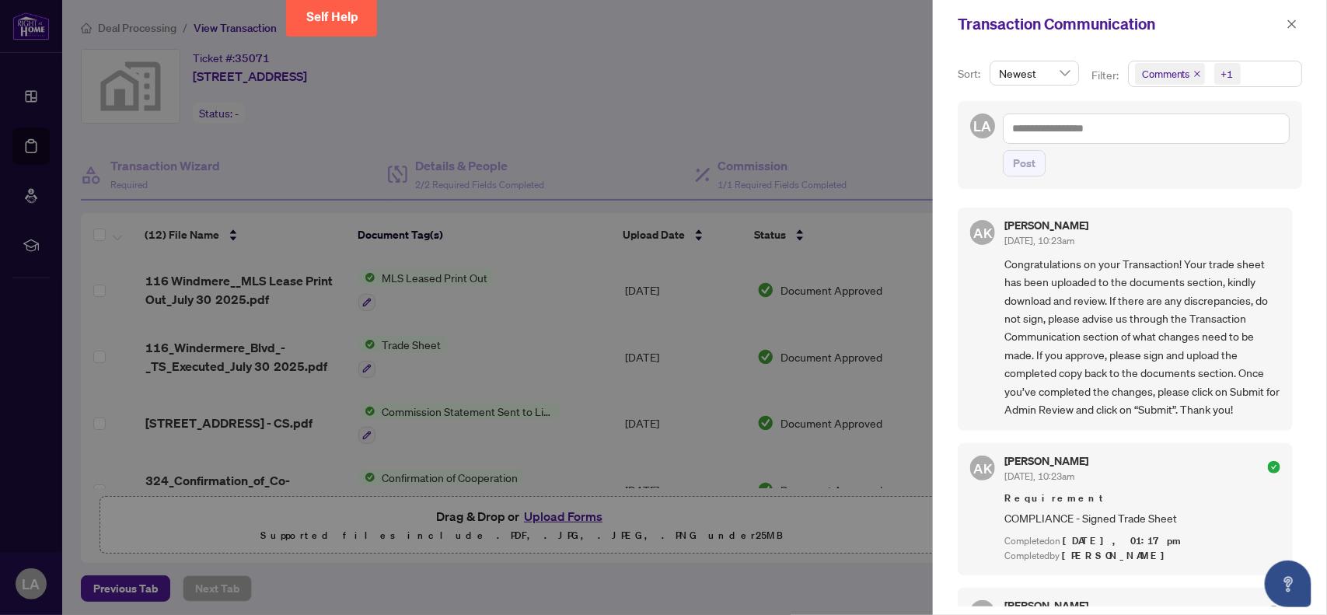
click at [718, 68] on div at bounding box center [663, 307] width 1327 height 615
click at [718, 22] on icon "close" at bounding box center [1292, 23] width 9 height 9
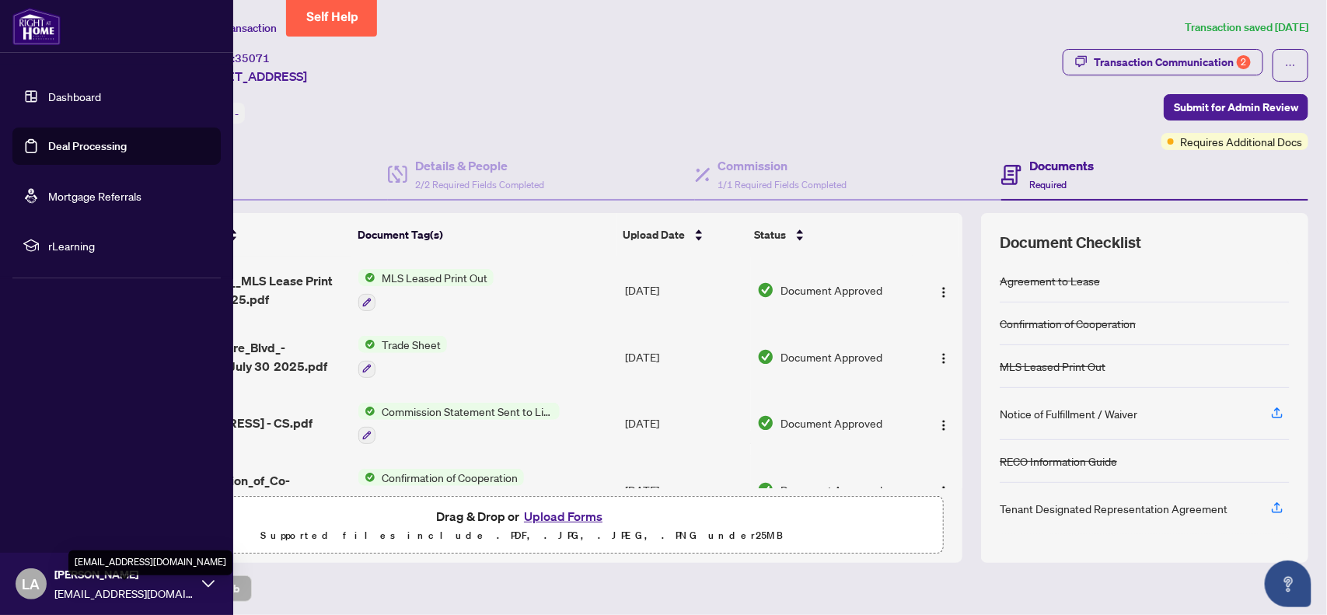
click at [189, 491] on span "[EMAIL_ADDRESS][DOMAIN_NAME]" at bounding box center [124, 593] width 140 height 17
click at [110, 491] on span "Profile Settings" at bounding box center [82, 524] width 74 height 25
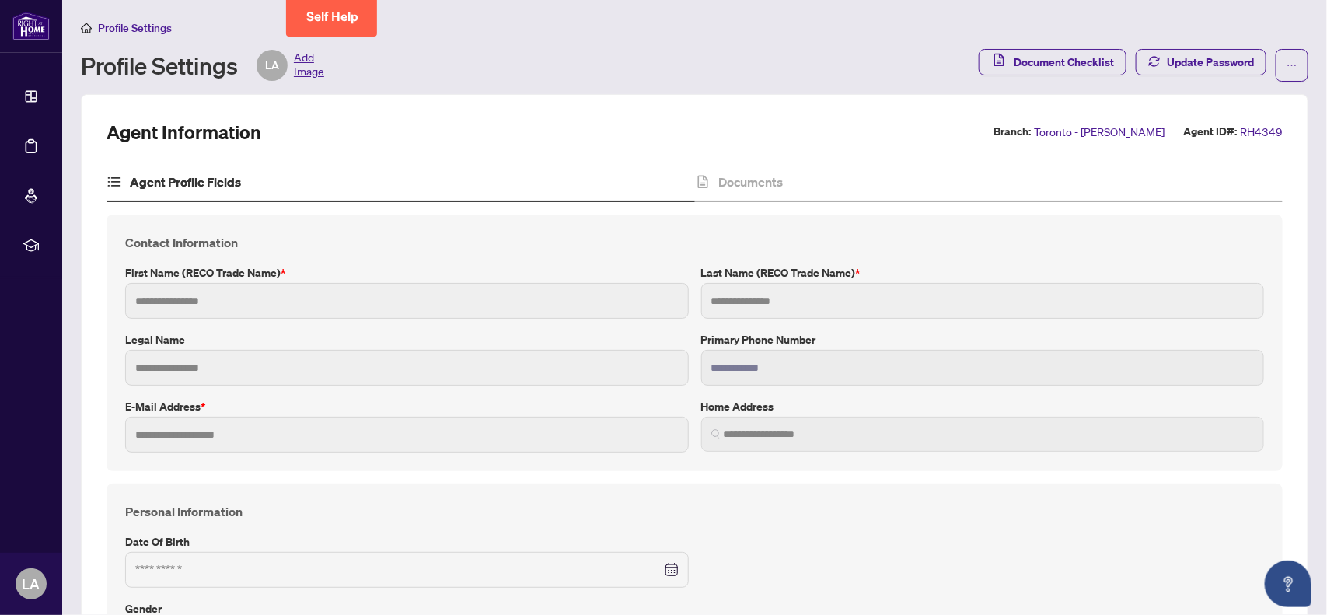
type input "****"
type input "*******"
type input "**********"
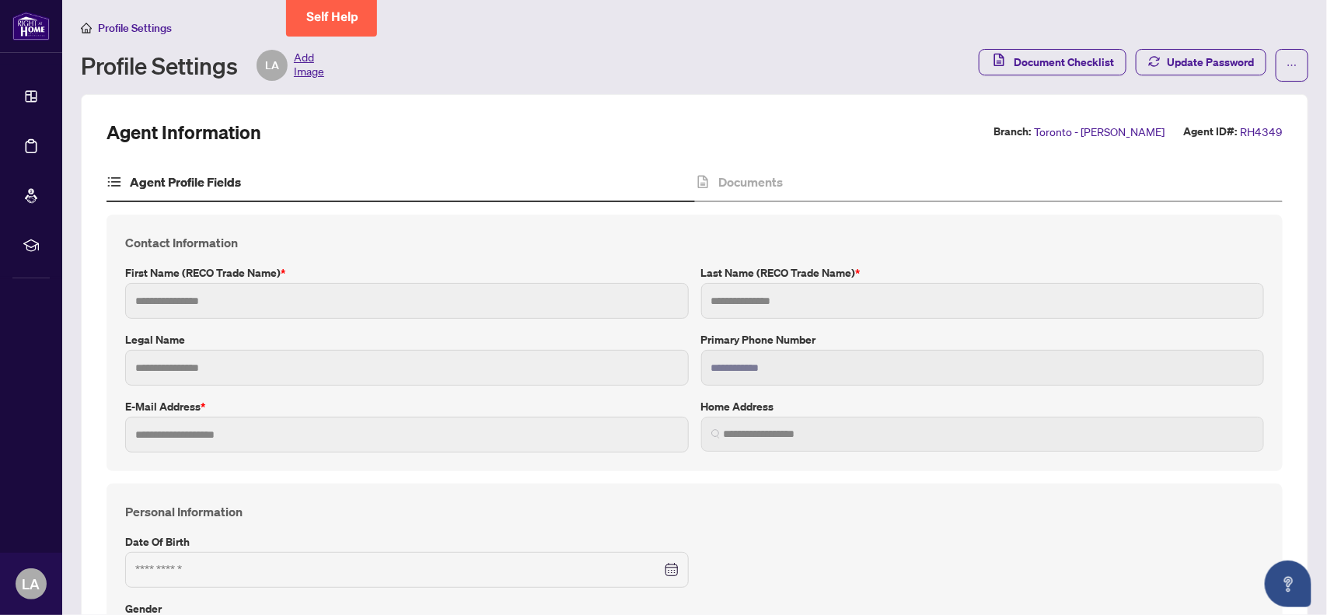
type input "*********"
type input "*"
type input "*******"
type input "**********"
type input "****"
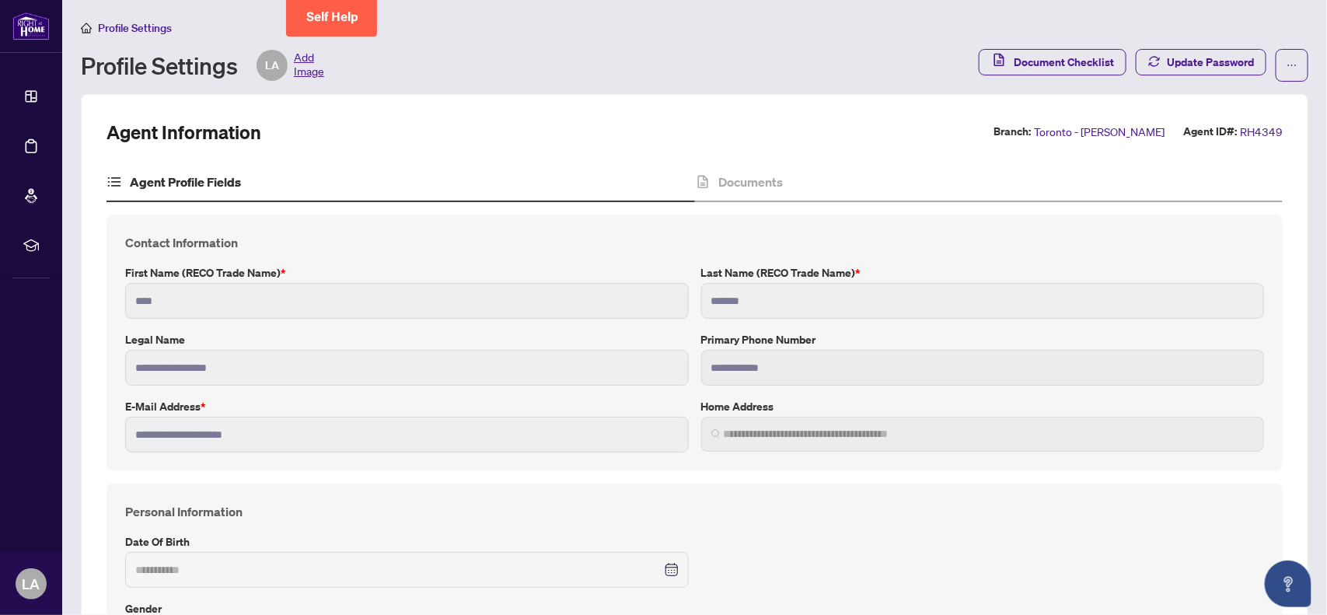
type input "**********"
click at [175, 183] on h4 "Agent Profile Fields" at bounding box center [185, 182] width 111 height 19
click at [306, 67] on span "Add Image" at bounding box center [309, 65] width 30 height 31
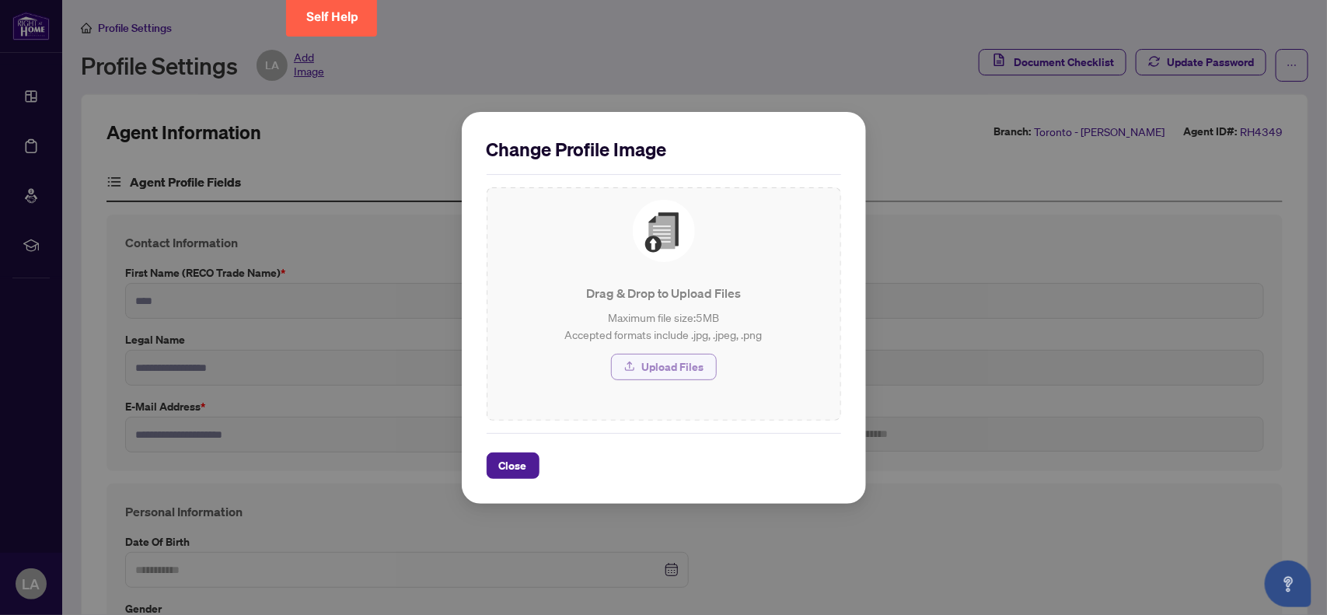
click at [669, 363] on span "Upload Files" at bounding box center [673, 367] width 62 height 25
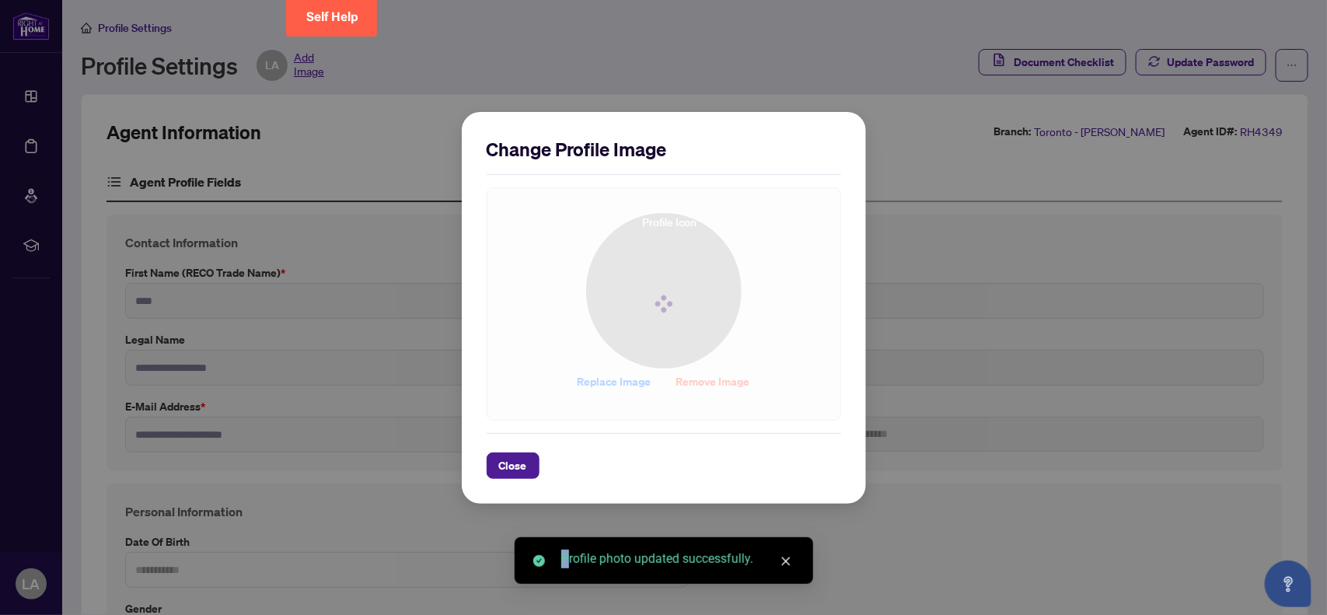
drag, startPoint x: 669, startPoint y: 363, endPoint x: 623, endPoint y: 467, distance: 114.2
click at [623, 467] on body "**********" at bounding box center [663, 307] width 1327 height 615
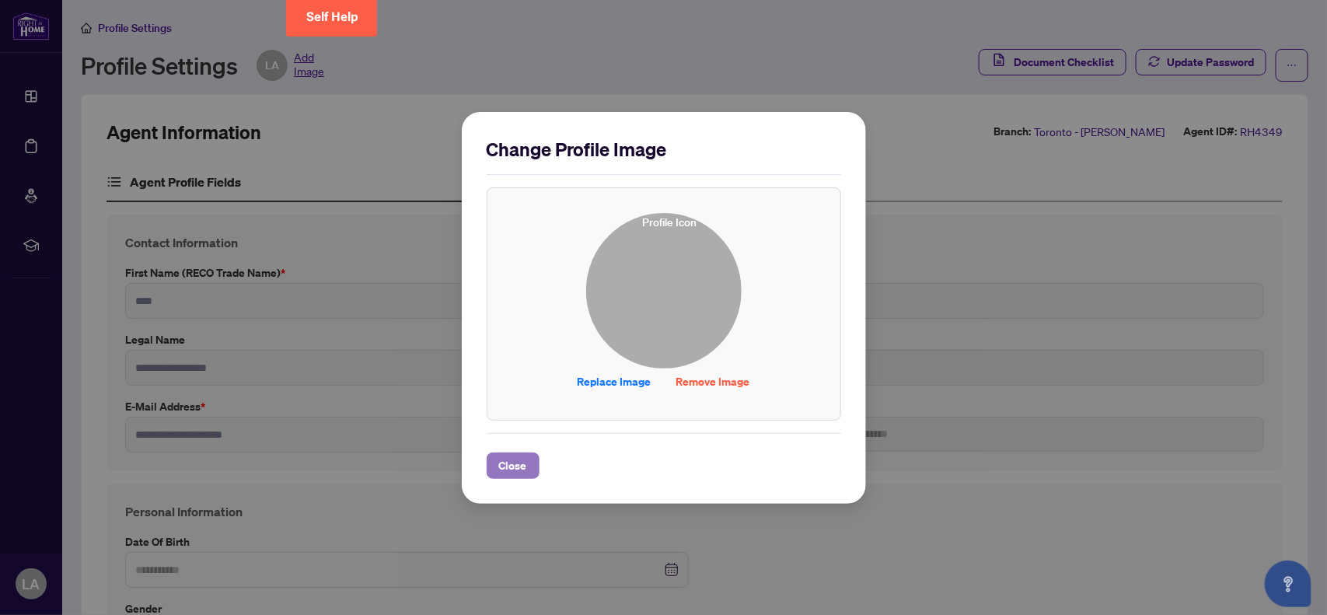
click at [521, 463] on span "Close" at bounding box center [513, 465] width 28 height 25
